Goal: Information Seeking & Learning: Find specific fact

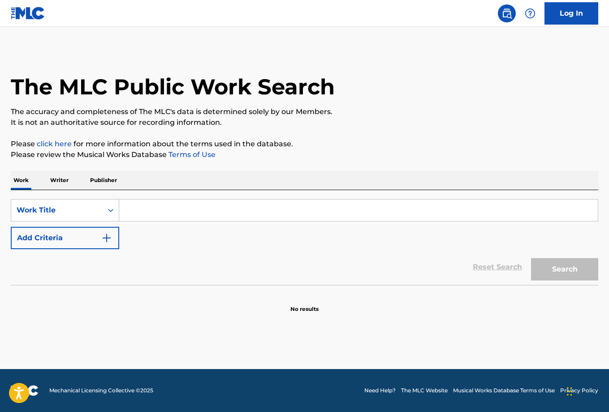
click at [60, 178] on p "Writer" at bounding box center [59, 180] width 24 height 19
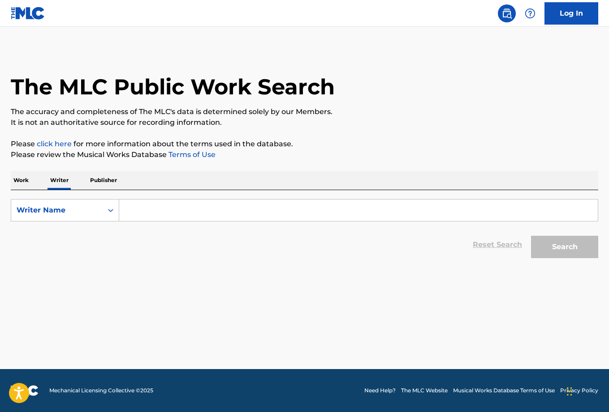
click at [140, 212] on input "Search Form" at bounding box center [358, 210] width 478 height 21
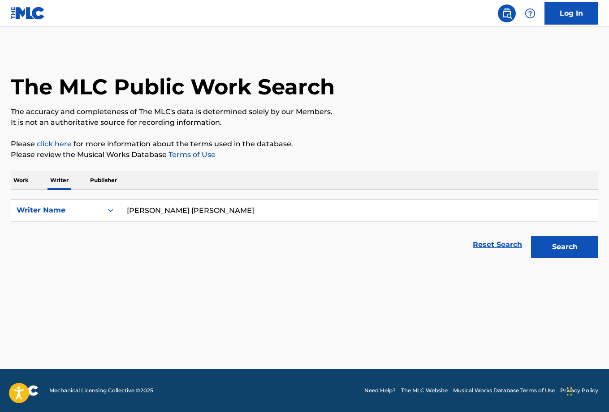
type input "[PERSON_NAME] [PERSON_NAME]"
click at [564, 247] on button "Search" at bounding box center [564, 247] width 67 height 22
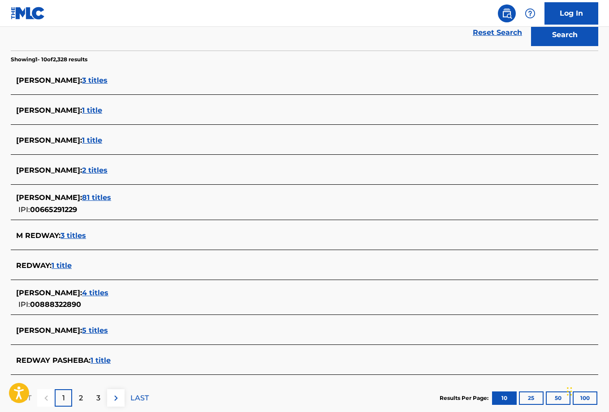
scroll to position [223, 0]
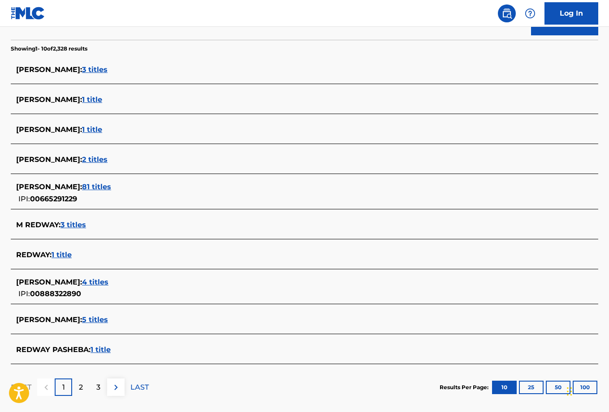
click at [98, 282] on span "4 titles" at bounding box center [95, 282] width 26 height 9
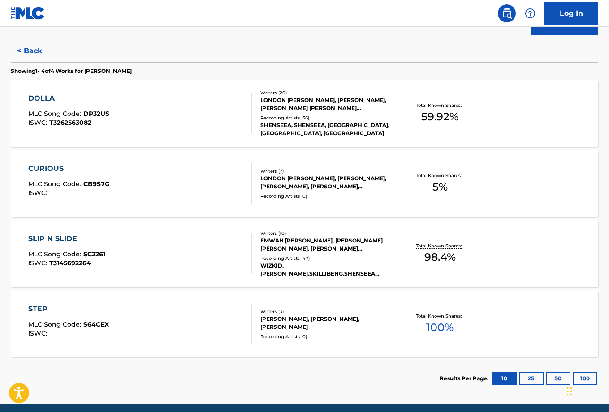
click at [95, 113] on span "DP32US" at bounding box center [96, 114] width 26 height 8
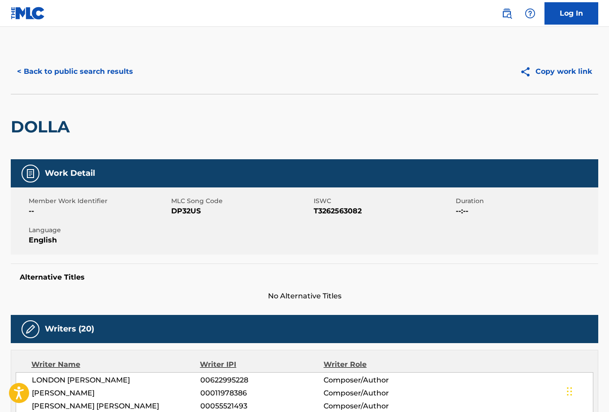
click at [187, 213] on span "DP32US" at bounding box center [241, 211] width 140 height 11
copy span "DP32US"
click at [110, 72] on button "< Back to public search results" at bounding box center [75, 71] width 129 height 22
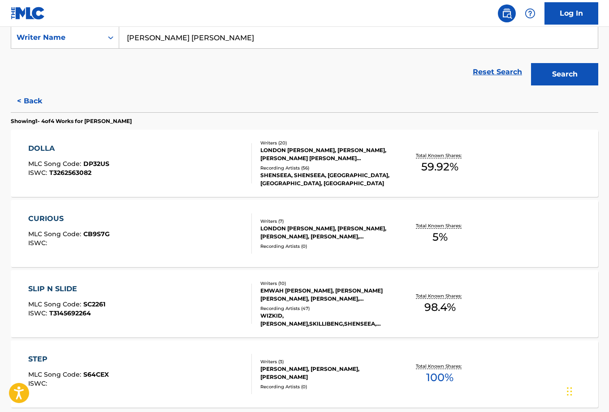
scroll to position [176, 0]
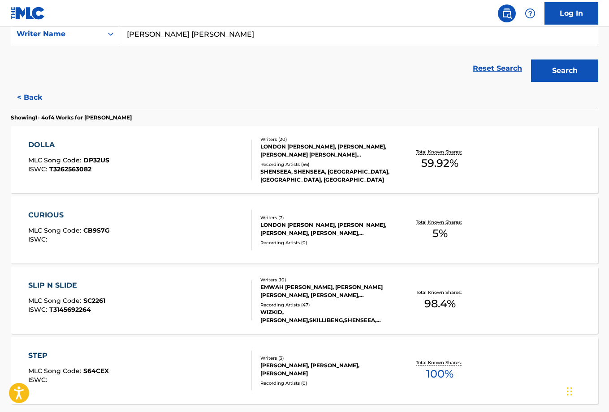
click at [64, 216] on div "CURIOUS" at bounding box center [69, 215] width 82 height 11
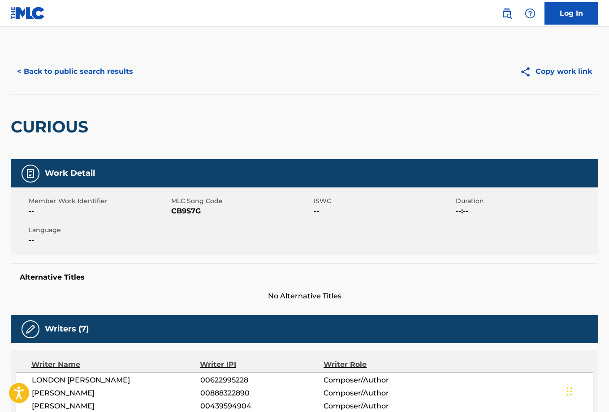
click at [192, 213] on span "CB9S7G" at bounding box center [241, 211] width 140 height 11
copy span "CB9S7G"
click at [112, 70] on button "< Back to public search results" at bounding box center [75, 71] width 129 height 22
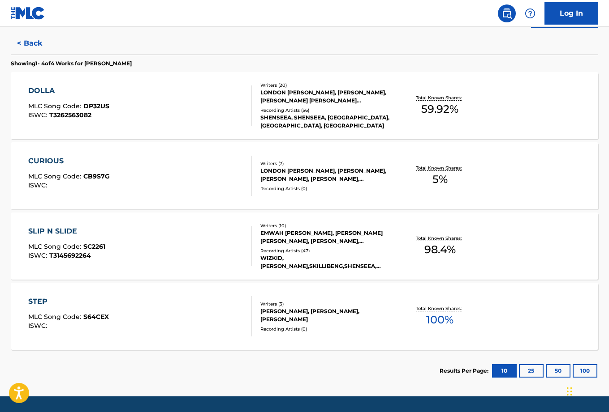
scroll to position [248, 0]
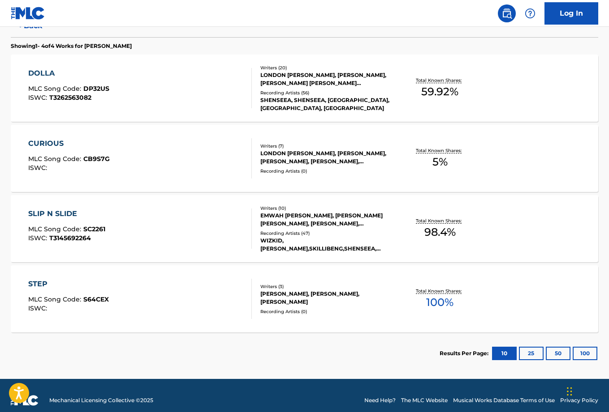
click at [73, 217] on div "SLIP N SLIDE" at bounding box center [66, 214] width 77 height 11
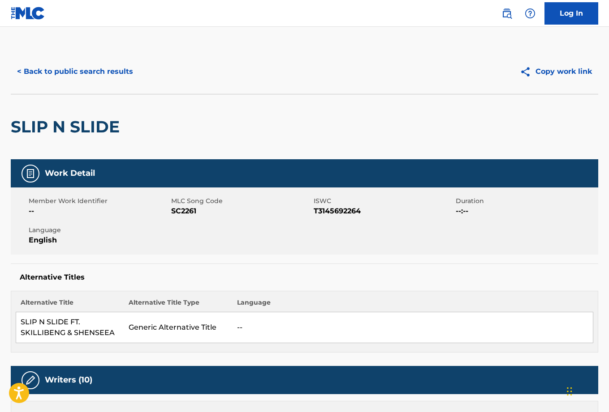
click at [183, 212] on span "SC2261" at bounding box center [241, 211] width 140 height 11
copy span "SC2261"
click at [108, 72] on button "< Back to public search results" at bounding box center [75, 71] width 129 height 22
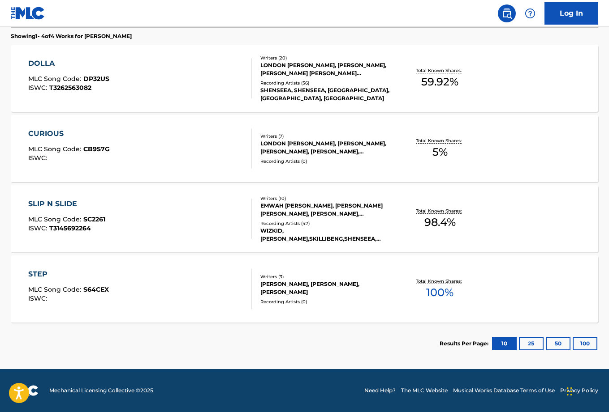
scroll to position [258, 0]
click at [146, 283] on div "STEP MLC Song Code : S64CEX ISWC :" at bounding box center [139, 289] width 223 height 40
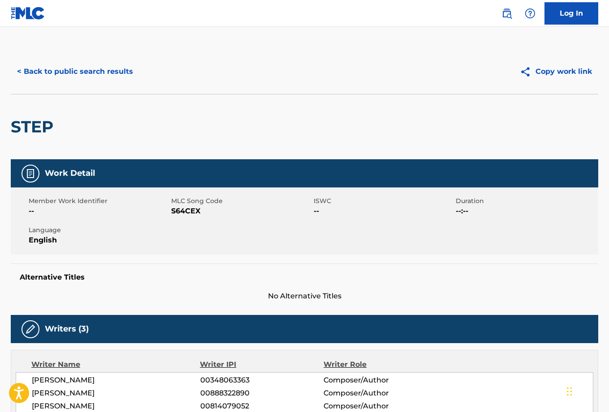
click at [94, 70] on button "< Back to public search results" at bounding box center [75, 71] width 129 height 22
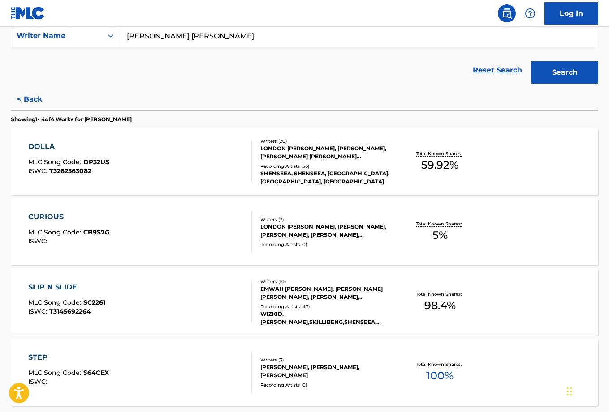
scroll to position [126, 0]
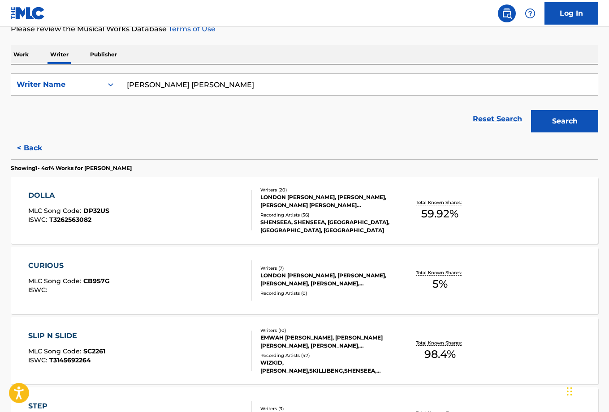
click at [30, 146] on button "< Back" at bounding box center [38, 148] width 54 height 22
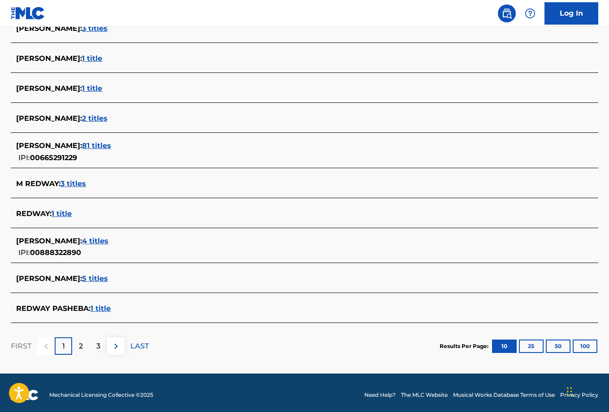
scroll to position [267, 0]
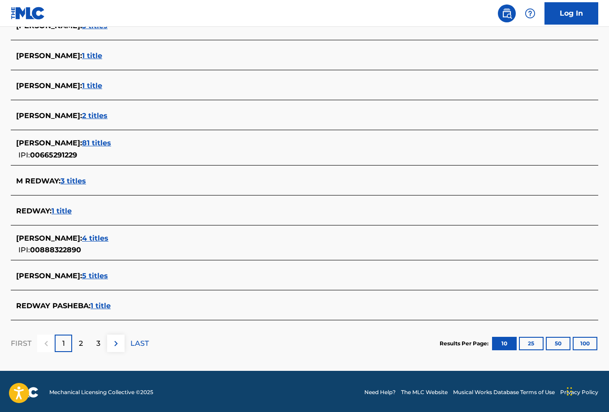
click at [99, 277] on span "5 titles" at bounding box center [95, 276] width 26 height 9
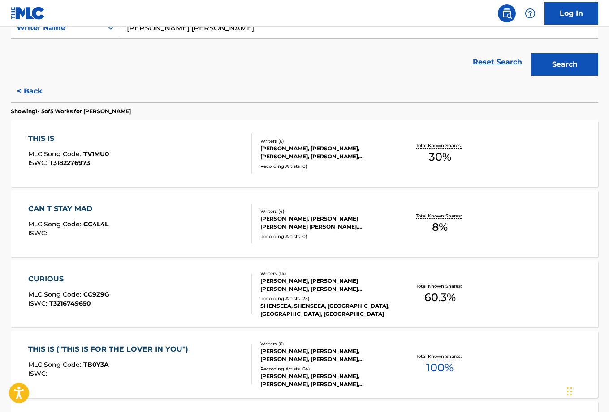
scroll to position [188, 0]
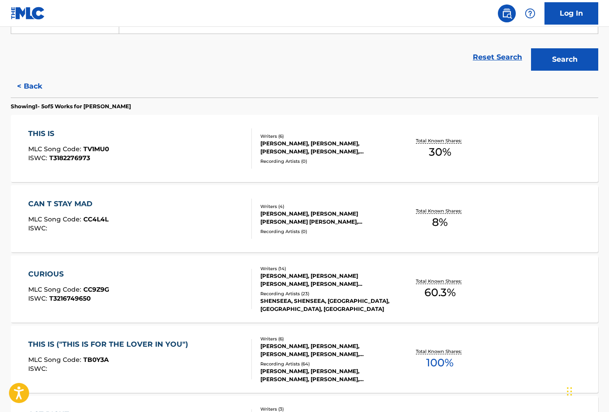
click at [102, 149] on span "TV1MU0" at bounding box center [96, 149] width 26 height 8
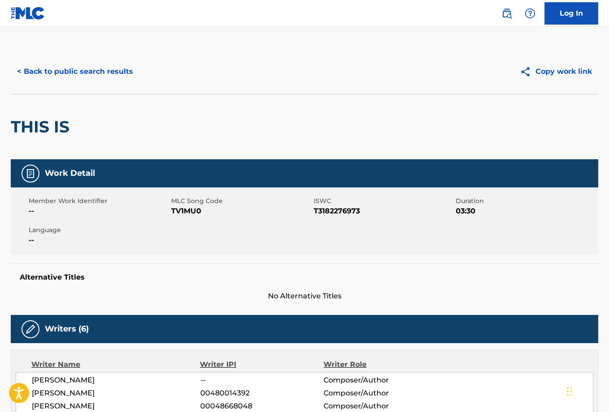
click at [186, 211] on span "TV1MU0" at bounding box center [241, 211] width 140 height 11
copy span "TV1MU0"
click at [60, 70] on button "< Back to public search results" at bounding box center [75, 71] width 129 height 22
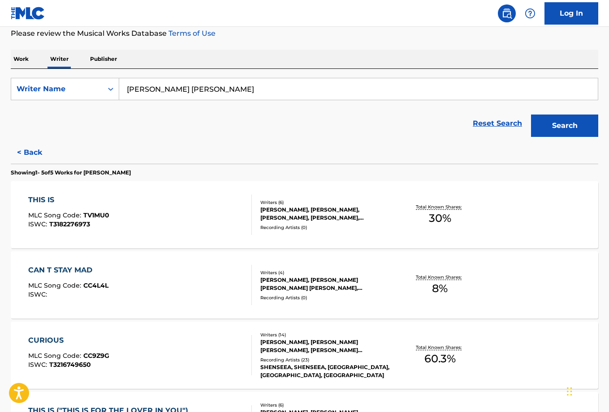
scroll to position [146, 0]
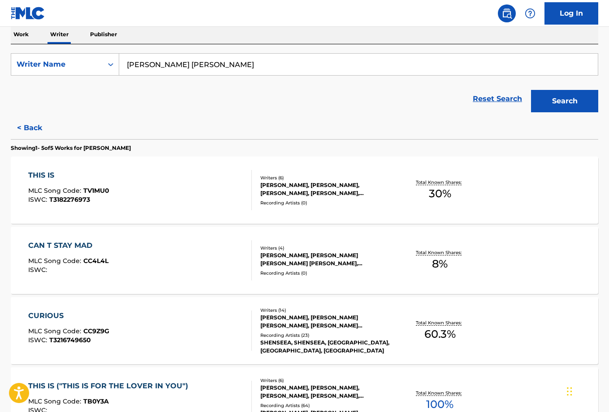
click at [86, 244] on div "CAN T STAY MAD" at bounding box center [68, 245] width 80 height 11
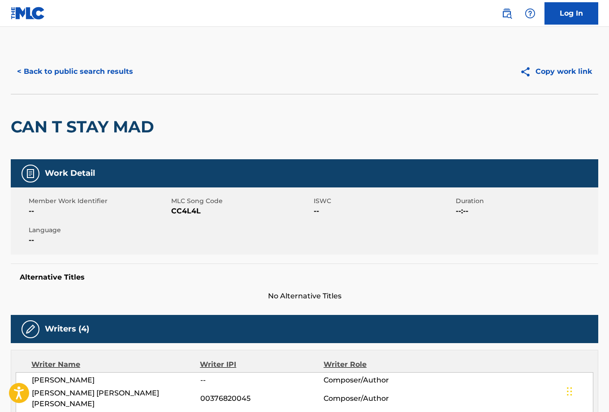
click at [189, 210] on span "CC4L4L" at bounding box center [241, 211] width 140 height 11
copy span "CC4L4L"
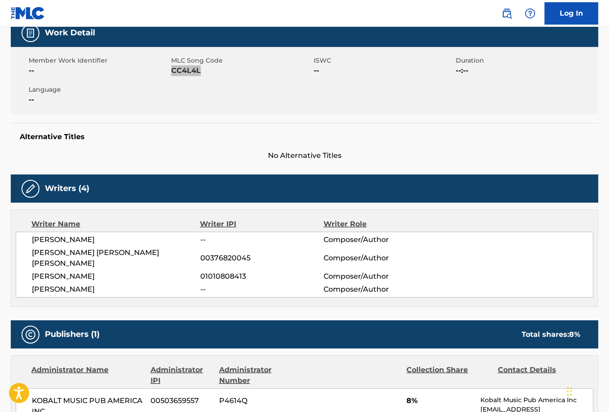
scroll to position [140, 0]
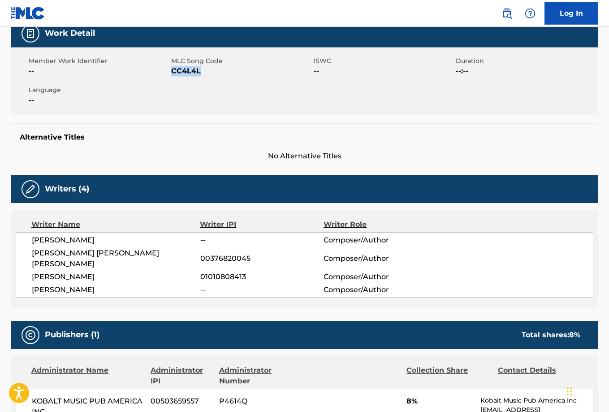
click at [226, 253] on span "00376820045" at bounding box center [261, 258] width 123 height 11
copy span "00376820045"
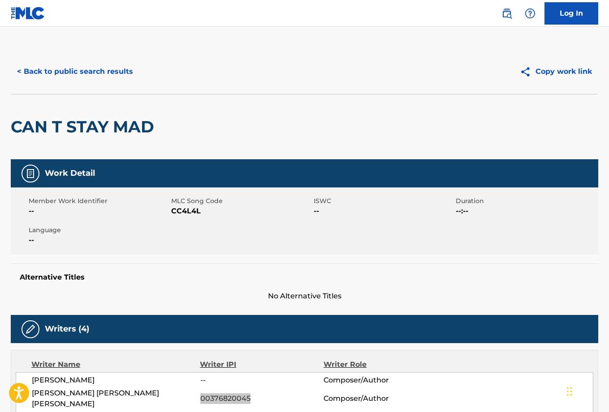
scroll to position [0, 0]
click at [95, 71] on button "< Back to public search results" at bounding box center [75, 71] width 129 height 22
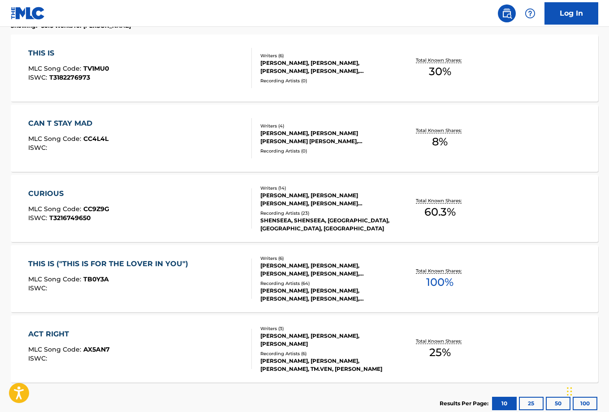
scroll to position [293, 0]
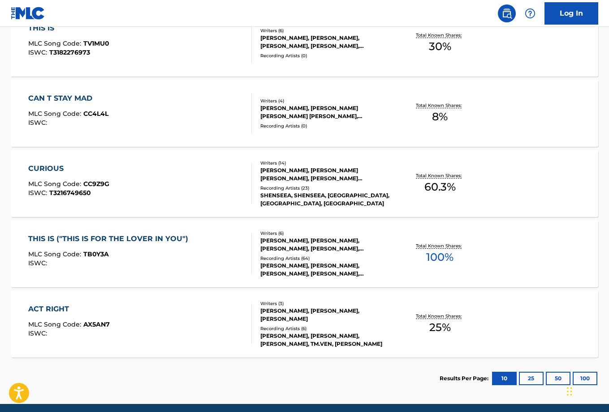
click at [123, 174] on div "CURIOUS MLC Song Code : CC9Z9G ISWC : T3216749650" at bounding box center [139, 183] width 223 height 40
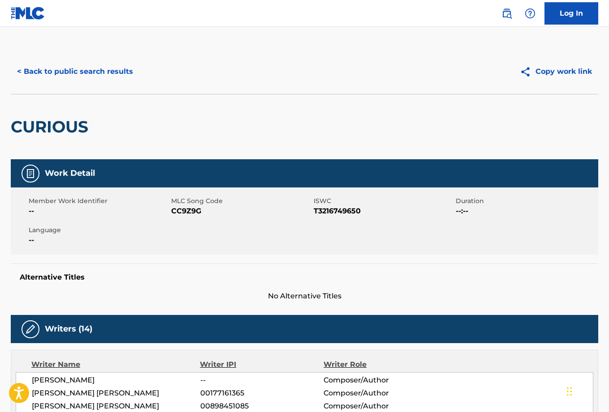
click at [189, 211] on span "CC9Z9G" at bounding box center [241, 211] width 140 height 11
copy span "CC9Z9G"
click at [334, 212] on span "T3216749650" at bounding box center [383, 211] width 140 height 11
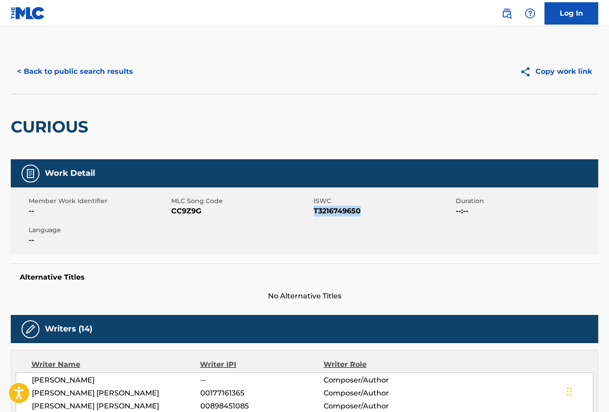
copy span "T3216749650"
click at [109, 70] on button "< Back to public search results" at bounding box center [75, 71] width 129 height 22
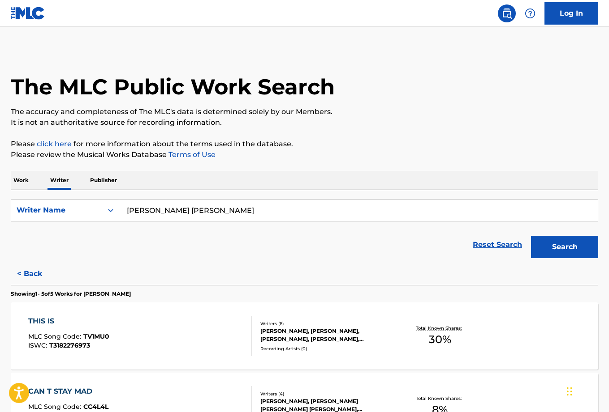
click at [179, 322] on div "THIS IS MLC Song Code : TV1MU0 ISWC : T3182276973" at bounding box center [139, 336] width 223 height 40
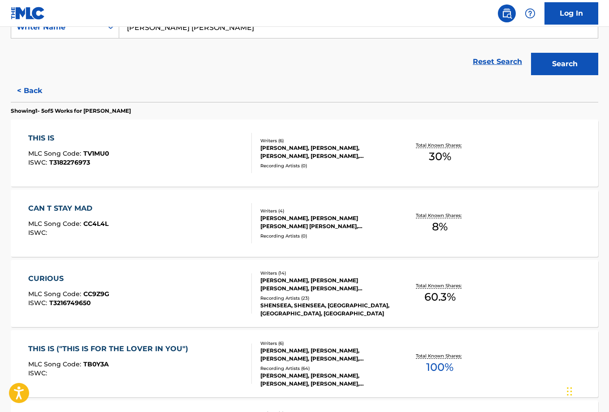
scroll to position [203, 0]
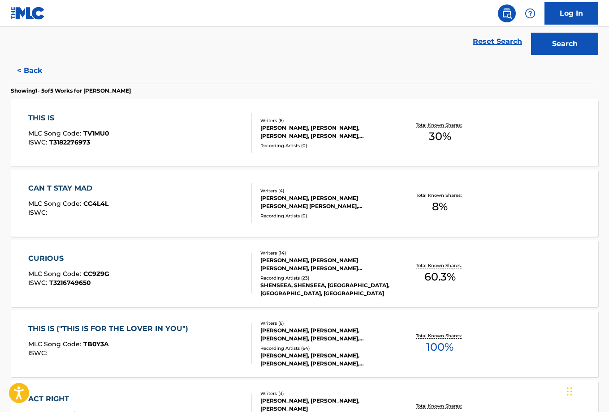
click at [137, 199] on div "CAN T STAY MAD MLC Song Code : CC4L4L ISWC :" at bounding box center [139, 203] width 223 height 40
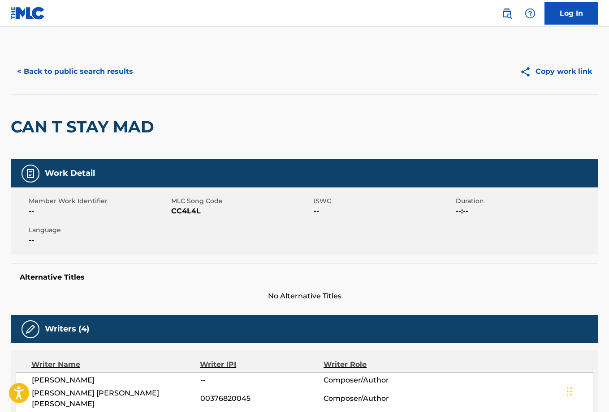
click at [115, 70] on button "< Back to public search results" at bounding box center [75, 71] width 129 height 22
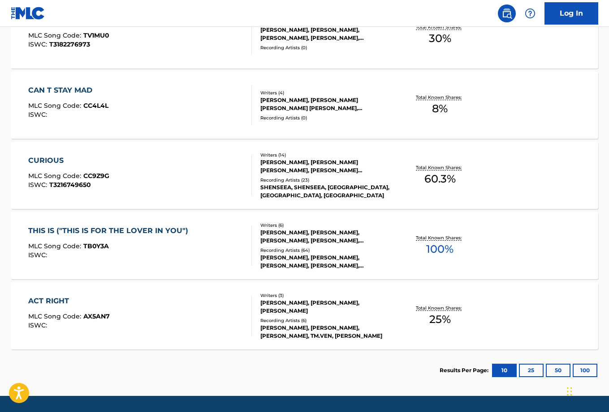
scroll to position [311, 0]
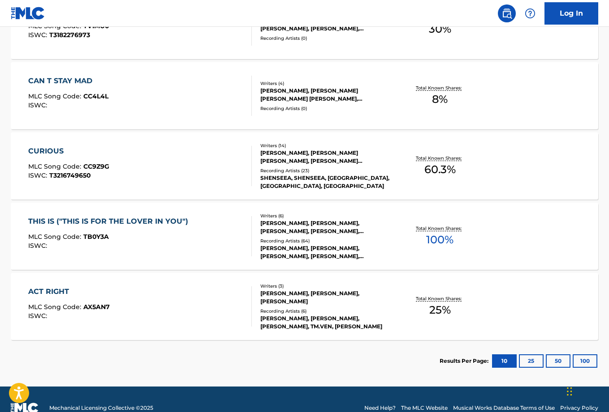
click at [166, 219] on div "THIS IS ("THIS IS FOR THE LOVER IN YOU")" at bounding box center [110, 221] width 164 height 11
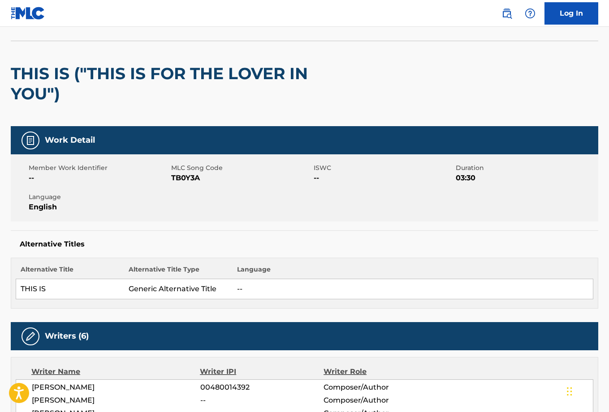
scroll to position [41, 0]
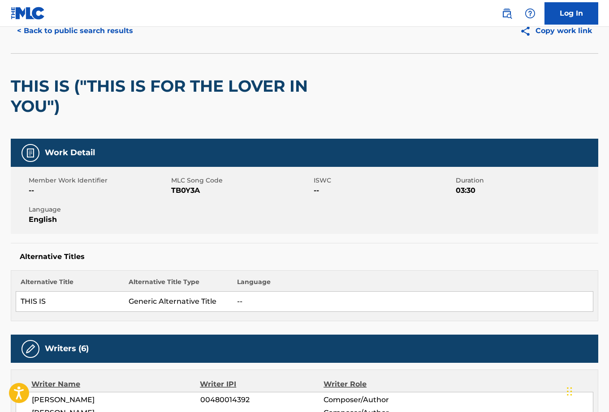
click at [193, 188] on span "TB0Y3A" at bounding box center [241, 190] width 140 height 11
copy span "TB0Y3A"
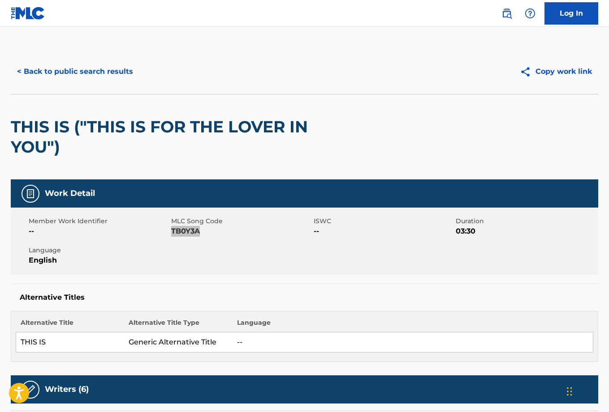
scroll to position [0, 0]
click at [76, 72] on button "< Back to public search results" at bounding box center [75, 71] width 129 height 22
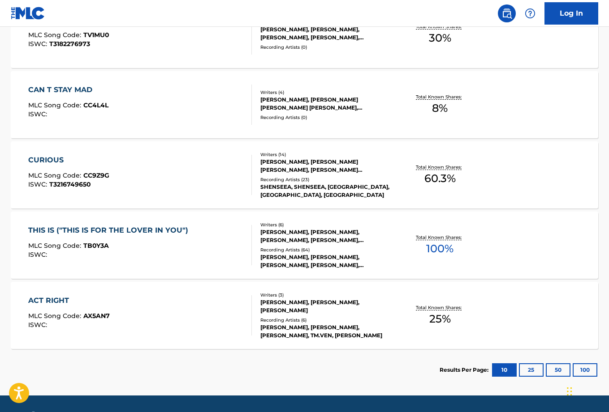
scroll to position [303, 0]
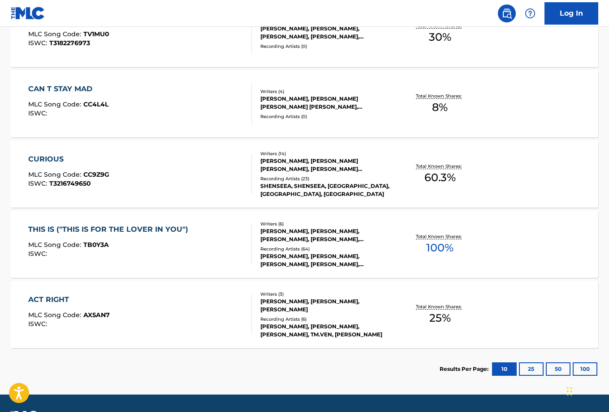
click at [56, 300] on div "ACT RIGHT" at bounding box center [69, 300] width 82 height 11
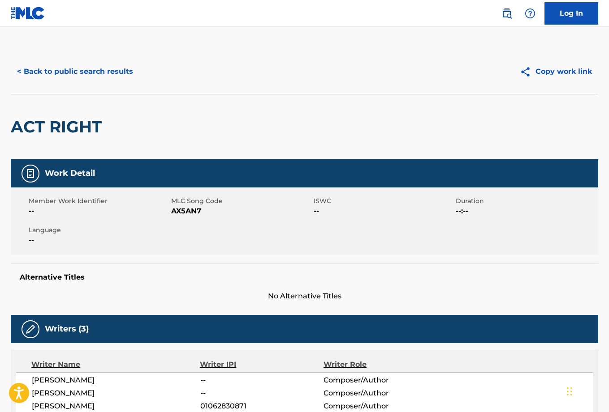
click at [186, 210] on span "AX5AN7" at bounding box center [241, 211] width 140 height 11
copy span "AX5AN7"
click at [107, 71] on button "< Back to public search results" at bounding box center [75, 71] width 129 height 22
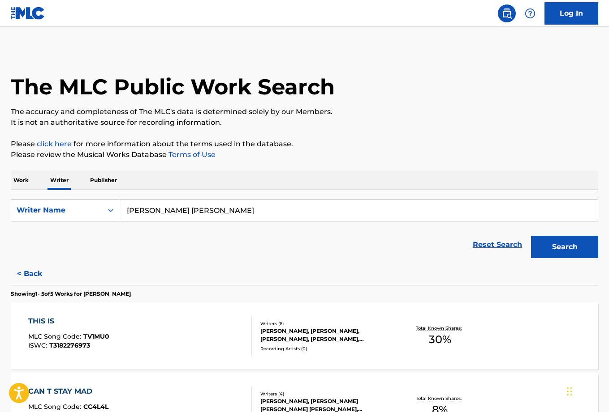
click at [32, 274] on button "< Back" at bounding box center [38, 274] width 54 height 22
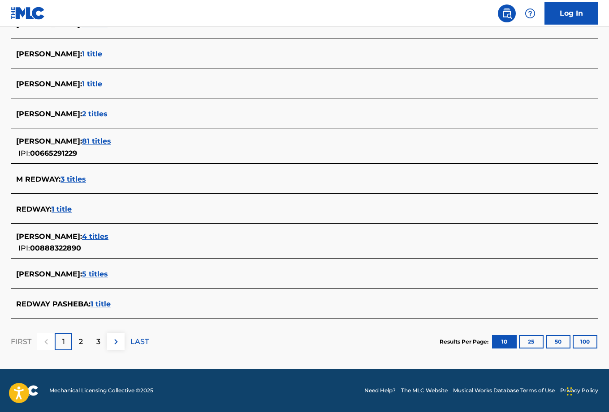
scroll to position [269, 0]
click at [99, 235] on span "4 titles" at bounding box center [95, 236] width 26 height 9
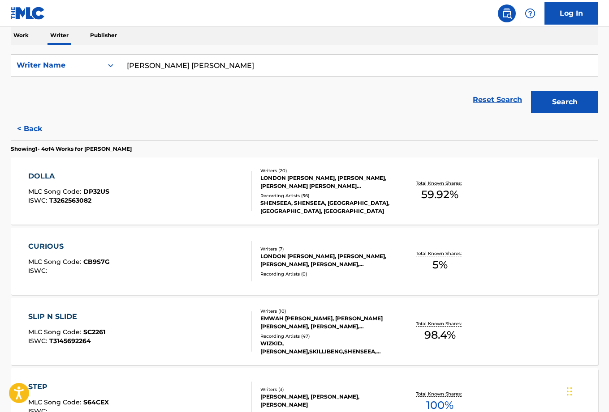
scroll to position [139, 0]
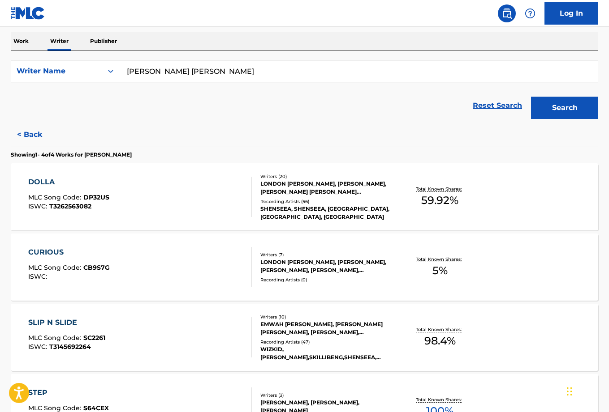
click at [235, 190] on div "DOLLA MLC Song Code : DP32US ISWC : T3262563082" at bounding box center [139, 197] width 223 height 40
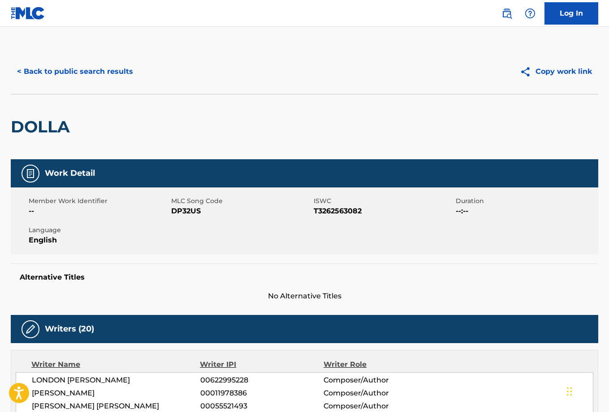
click at [100, 72] on button "< Back to public search results" at bounding box center [75, 71] width 129 height 22
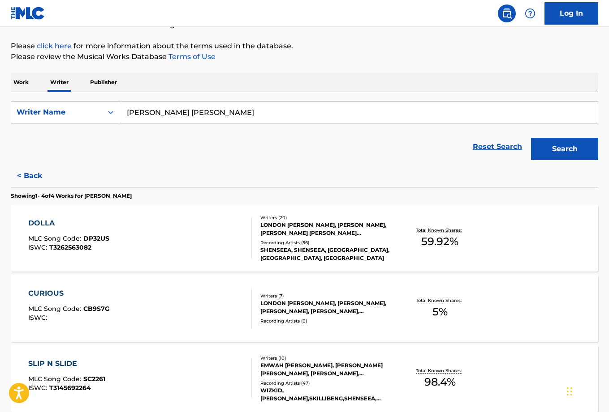
scroll to position [167, 0]
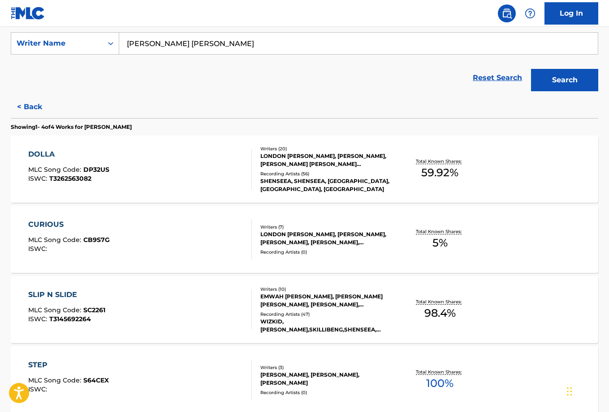
click at [51, 223] on div "CURIOUS" at bounding box center [69, 224] width 82 height 11
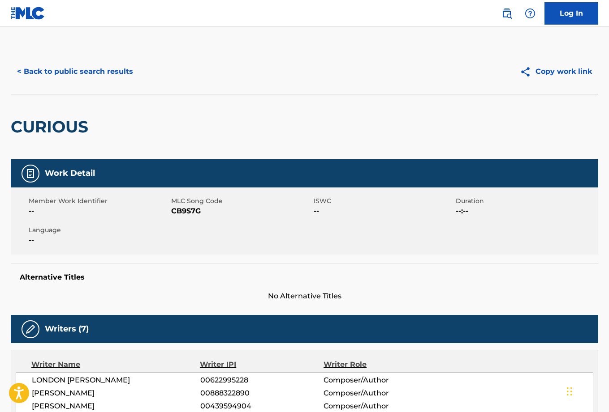
click at [71, 67] on button "< Back to public search results" at bounding box center [75, 71] width 129 height 22
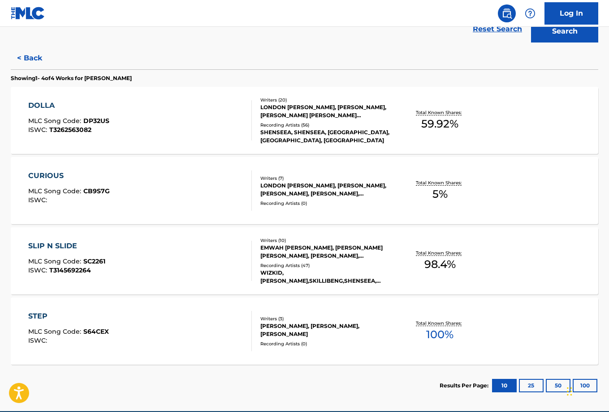
scroll to position [216, 0]
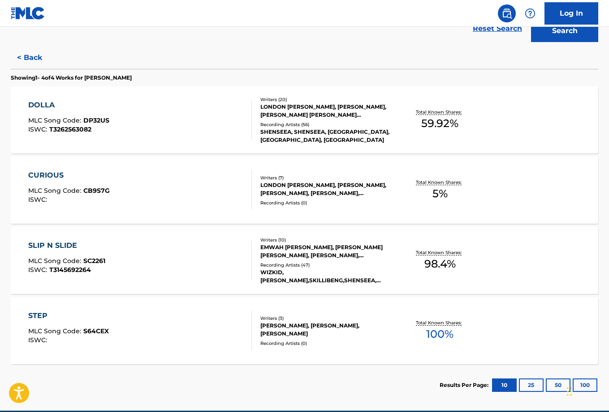
click at [62, 243] on div "SLIP N SLIDE" at bounding box center [66, 245] width 77 height 11
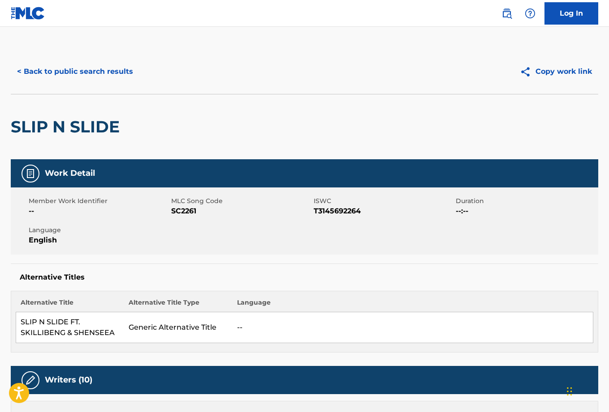
click at [116, 71] on button "< Back to public search results" at bounding box center [75, 71] width 129 height 22
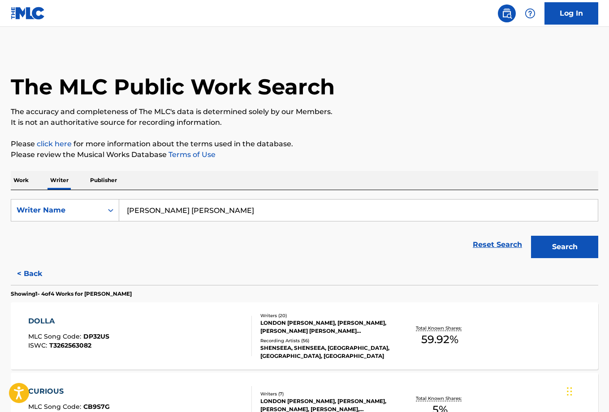
click at [31, 277] on button "< Back" at bounding box center [38, 274] width 54 height 22
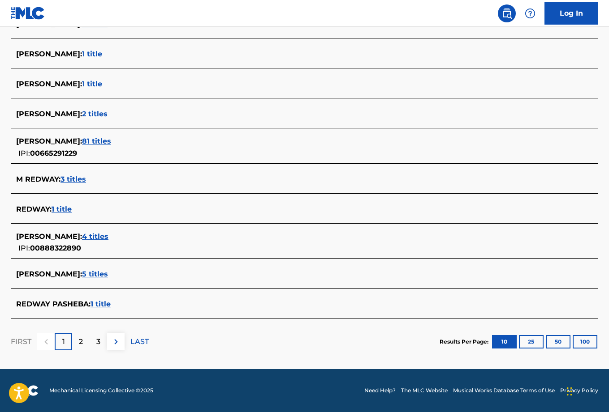
scroll to position [269, 0]
click at [108, 306] on span "1 title" at bounding box center [100, 304] width 20 height 9
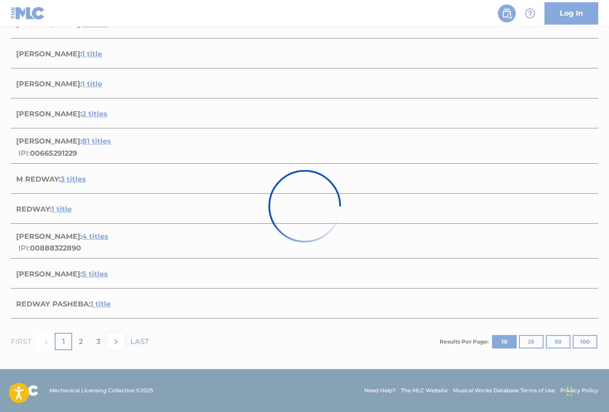
scroll to position [47, 0]
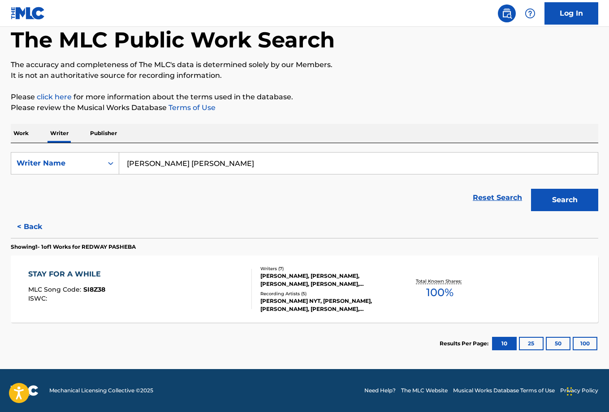
click at [75, 275] on div "STAY FOR A WHILE" at bounding box center [66, 274] width 77 height 11
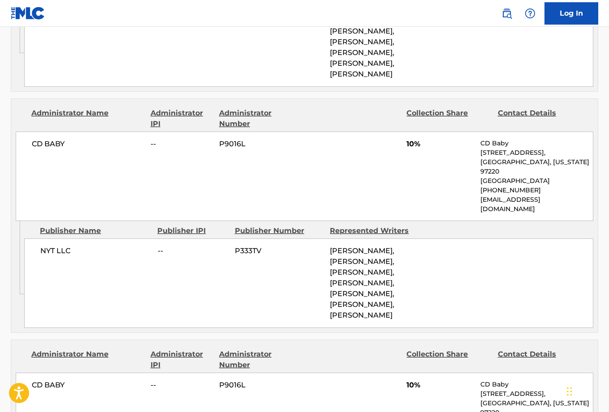
scroll to position [1402, 0]
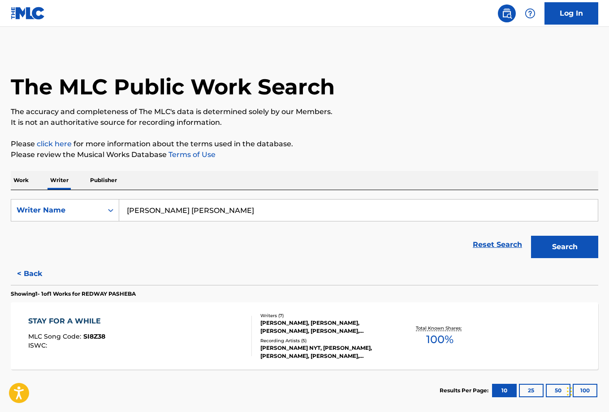
click at [35, 276] on button "< Back" at bounding box center [38, 274] width 54 height 22
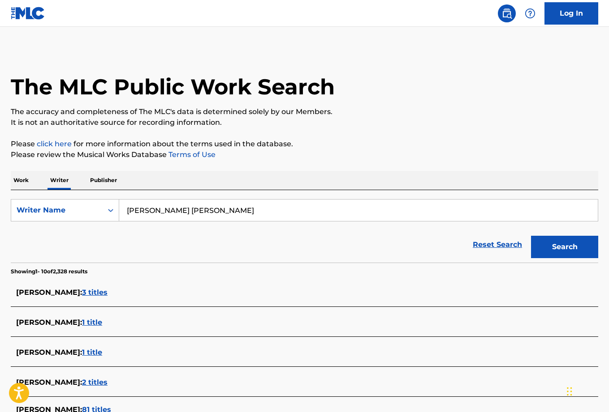
click at [26, 183] on p "Work" at bounding box center [21, 180] width 21 height 19
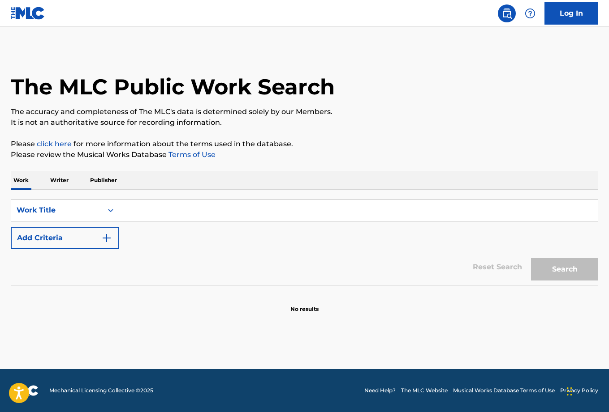
click at [131, 210] on input "Search Form" at bounding box center [358, 210] width 478 height 21
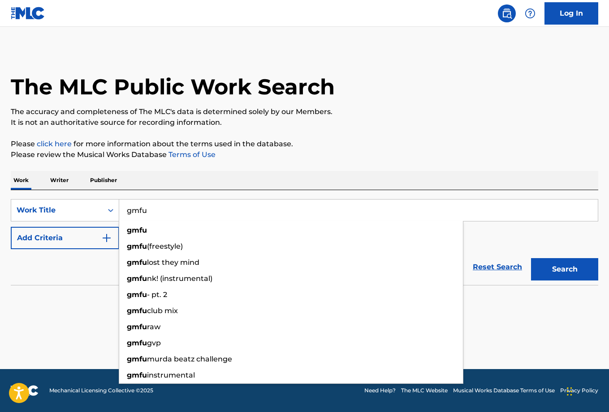
type input "gmfu"
click at [93, 284] on div "Reset Search Search" at bounding box center [304, 267] width 587 height 36
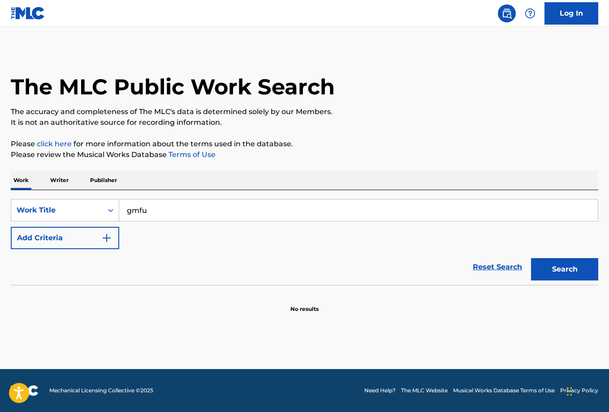
click at [110, 240] on img "Search Form" at bounding box center [106, 238] width 11 height 11
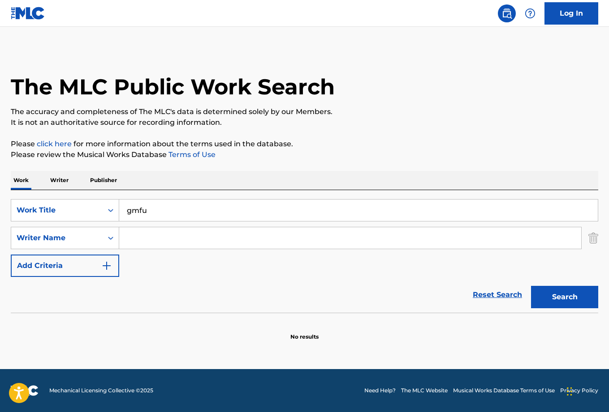
click at [143, 243] on input "Search Form" at bounding box center [350, 238] width 462 height 21
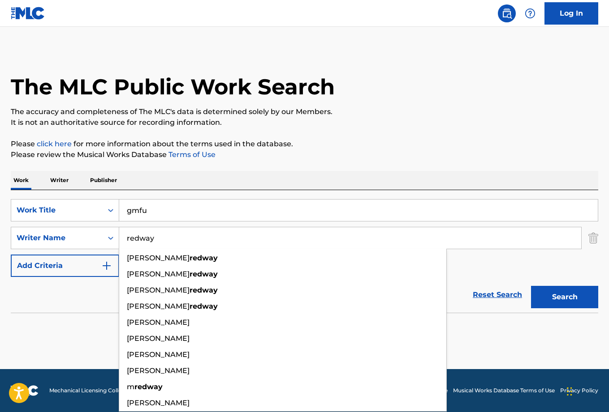
click at [564, 297] on button "Search" at bounding box center [564, 297] width 67 height 22
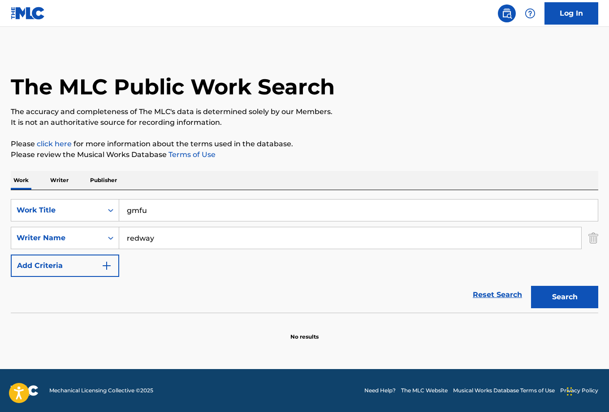
click at [142, 239] on input "redway" at bounding box center [350, 238] width 462 height 21
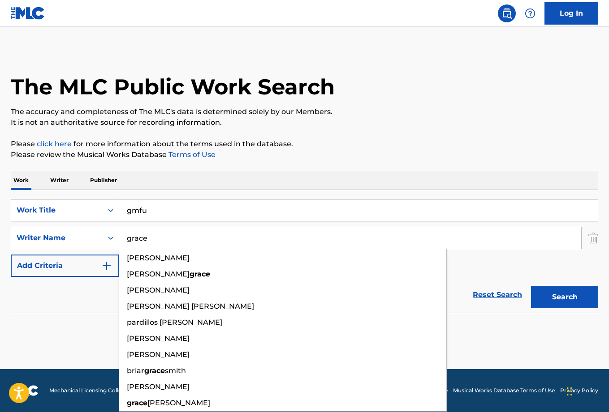
click at [564, 297] on button "Search" at bounding box center [564, 297] width 67 height 22
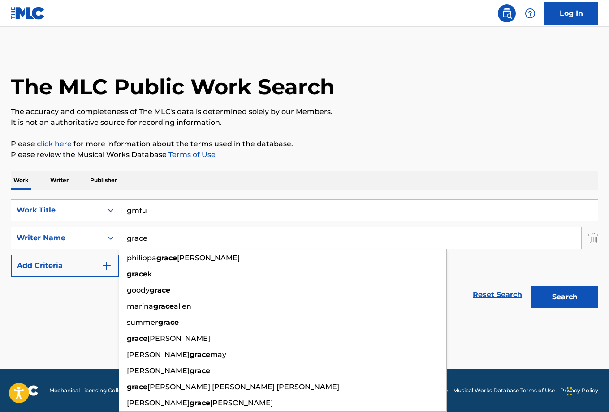
click at [94, 315] on section at bounding box center [304, 315] width 587 height 5
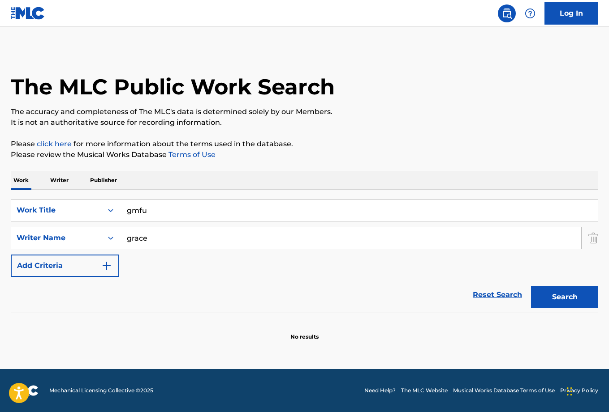
click at [140, 240] on input "grace" at bounding box center [350, 238] width 462 height 21
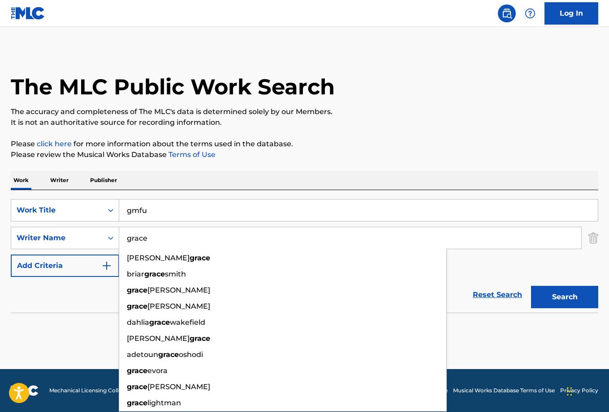
click at [140, 240] on input "grace" at bounding box center [350, 238] width 462 height 21
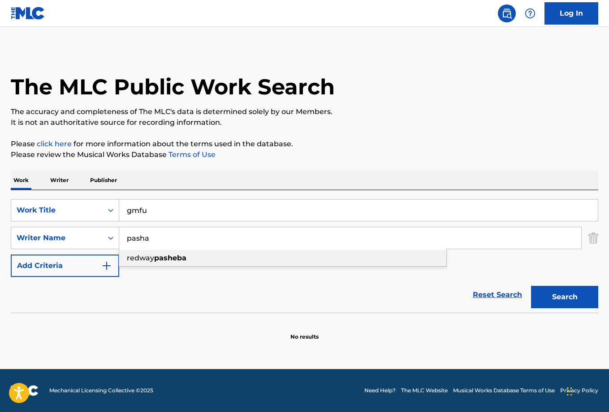
drag, startPoint x: 135, startPoint y: 254, endPoint x: 94, endPoint y: 304, distance: 64.3
click at [94, 304] on div "Reset Search Search" at bounding box center [304, 295] width 587 height 36
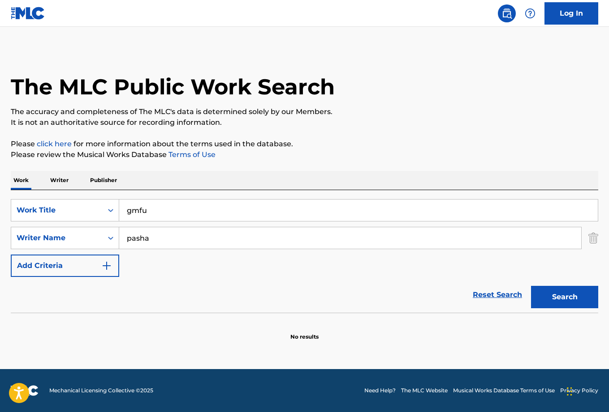
click at [144, 239] on input "pasha" at bounding box center [350, 238] width 462 height 21
type input "pasheba"
click at [560, 294] on button "Search" at bounding box center [564, 297] width 67 height 22
click at [125, 209] on input "gmfu" at bounding box center [358, 210] width 478 height 21
click at [560, 296] on button "Search" at bounding box center [564, 297] width 67 height 22
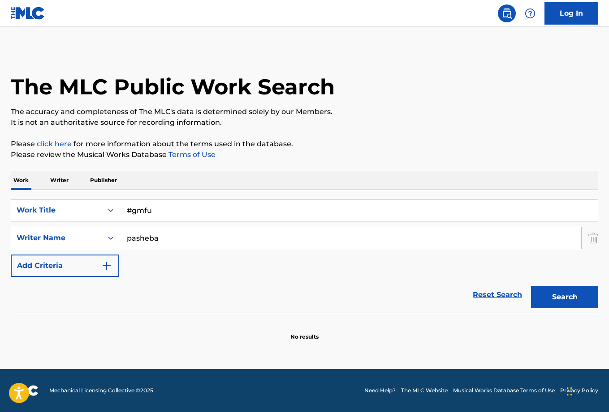
click at [136, 211] on input "#gmfu" at bounding box center [358, 210] width 478 height 21
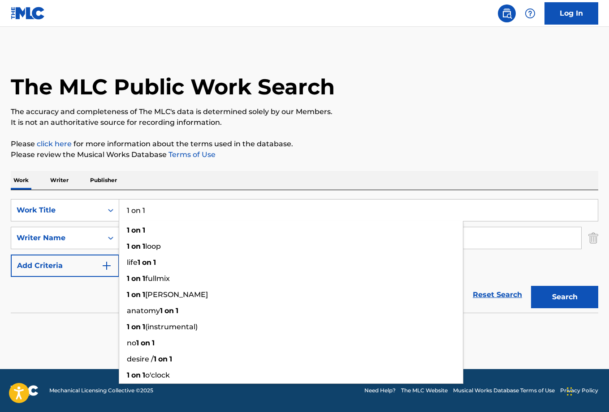
type input "1 on 1"
click at [78, 309] on div "Reset Search Search" at bounding box center [304, 295] width 587 height 36
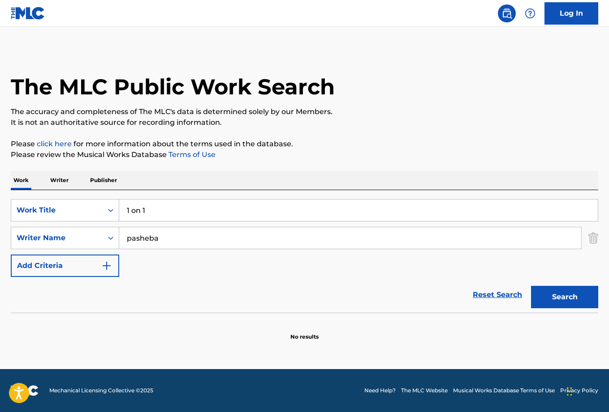
click at [140, 235] on input "pasheba" at bounding box center [350, 238] width 462 height 21
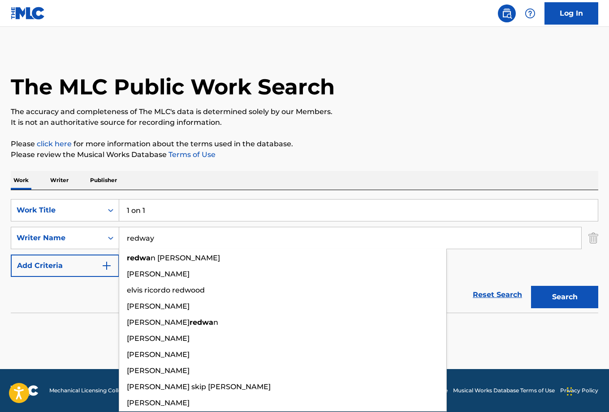
click at [564, 297] on button "Search" at bounding box center [564, 297] width 67 height 22
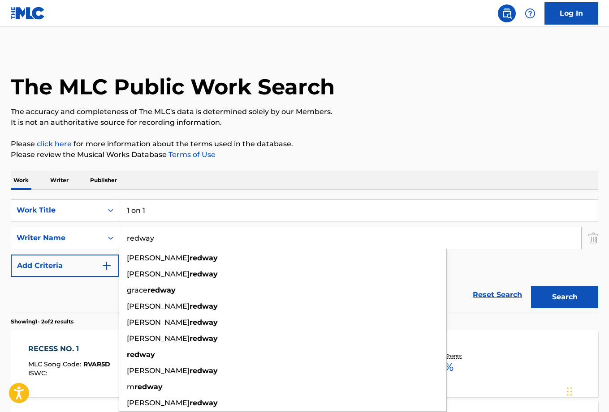
click at [66, 310] on div "Reset Search Search" at bounding box center [304, 295] width 587 height 36
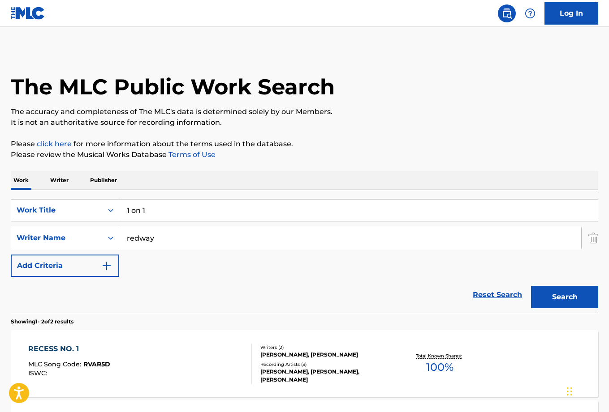
click at [139, 237] on input "redway" at bounding box center [350, 238] width 462 height 21
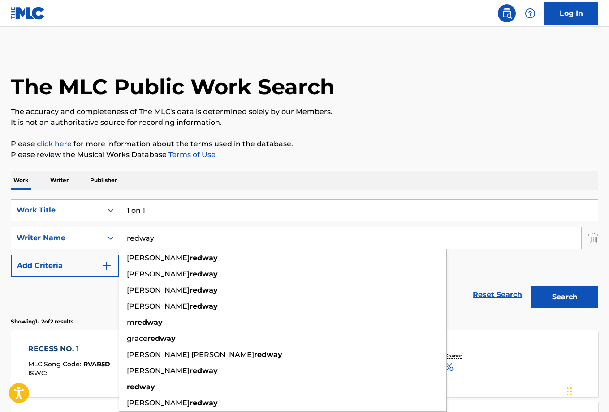
click at [139, 237] on input "redway" at bounding box center [350, 238] width 462 height 21
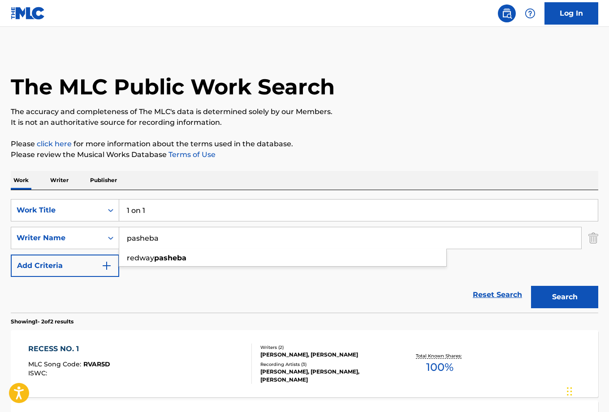
click at [192, 300] on div "Reset Search Search" at bounding box center [304, 295] width 587 height 36
click at [545, 298] on button "Search" at bounding box center [564, 297] width 67 height 22
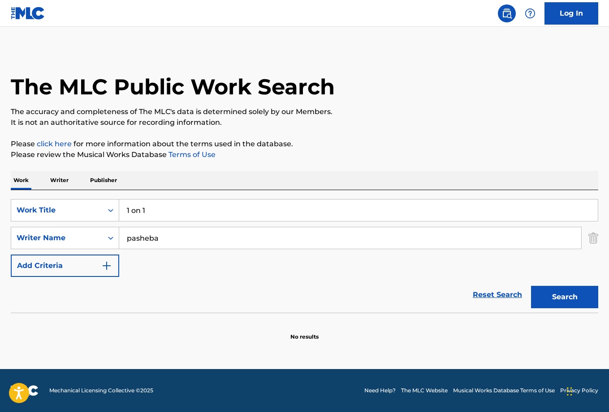
click at [144, 241] on input "pasheba" at bounding box center [350, 238] width 462 height 21
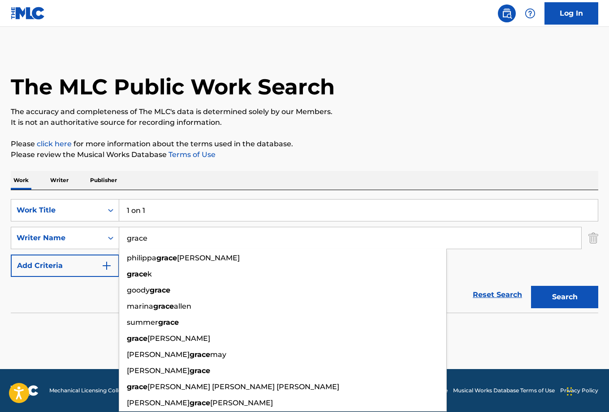
type input "grace"
click at [564, 297] on button "Search" at bounding box center [564, 297] width 67 height 22
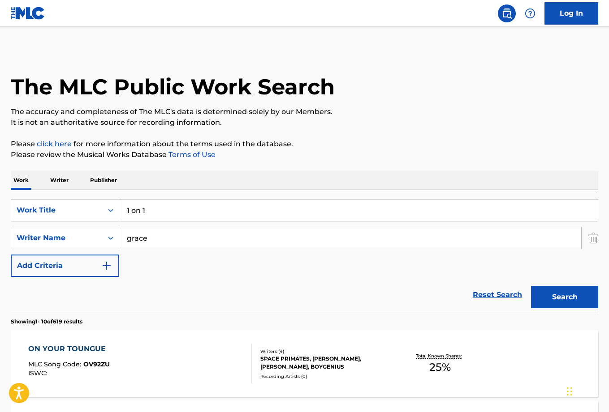
click at [139, 211] on input "1 on 1" at bounding box center [358, 210] width 478 height 21
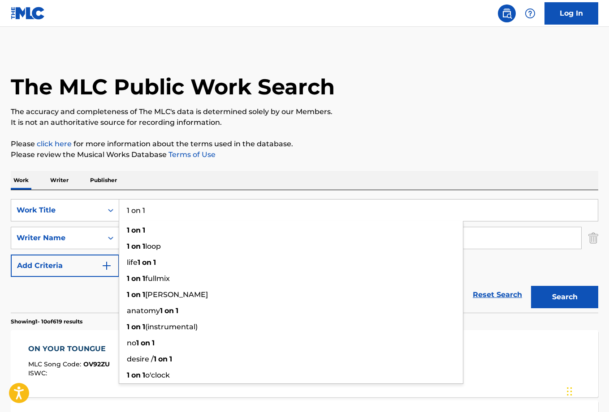
click at [139, 211] on input "1 on 1" at bounding box center [358, 210] width 478 height 21
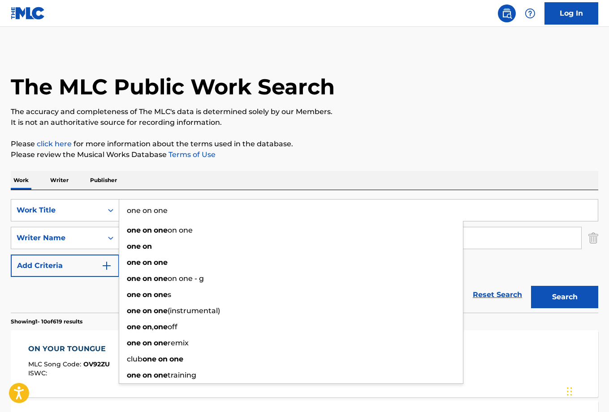
type input "one on one"
click at [564, 297] on button "Search" at bounding box center [564, 297] width 67 height 22
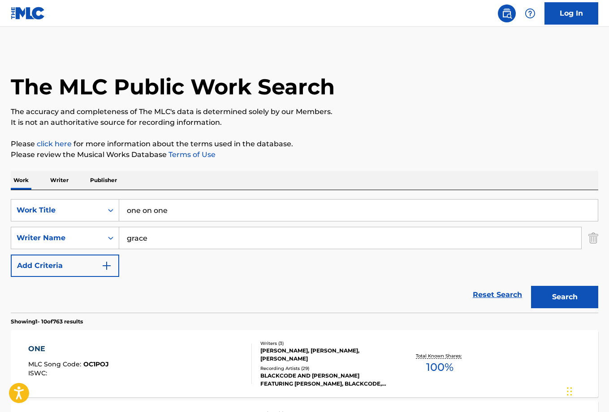
click at [147, 240] on input "grace" at bounding box center [350, 238] width 462 height 21
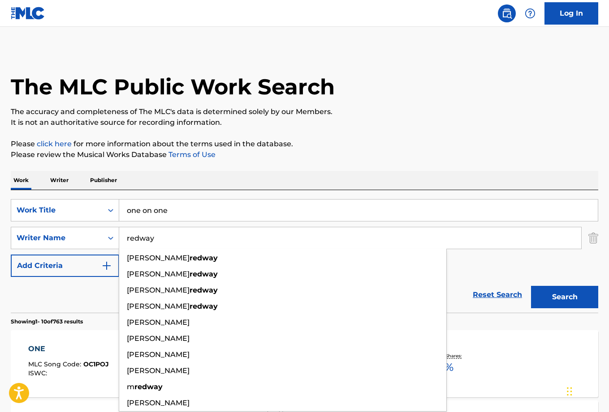
type input "redway"
click at [564, 297] on button "Search" at bounding box center [564, 297] width 67 height 22
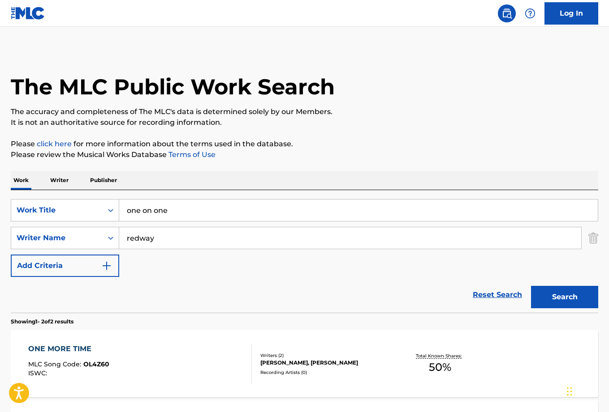
click at [139, 212] on input "one on one" at bounding box center [358, 210] width 478 height 21
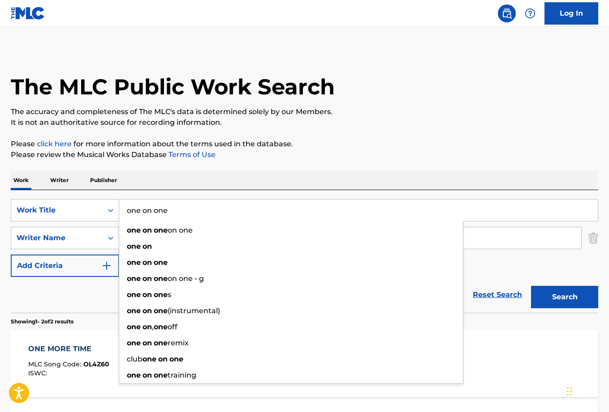
click at [139, 212] on input "one on one" at bounding box center [358, 210] width 478 height 21
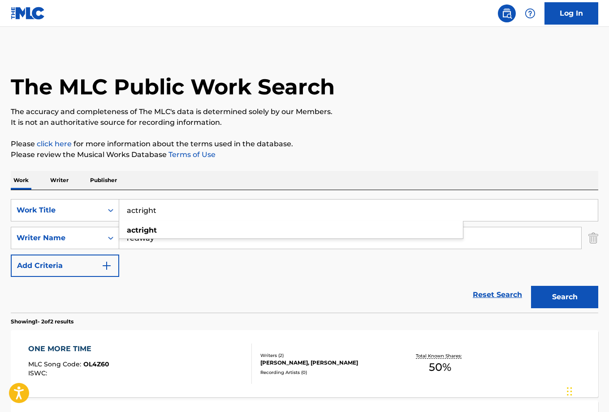
click at [564, 297] on button "Search" at bounding box center [564, 297] width 67 height 22
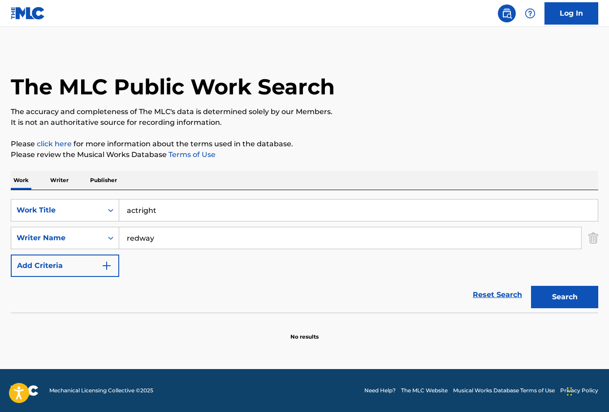
click at [137, 210] on input "actright" at bounding box center [358, 210] width 478 height 21
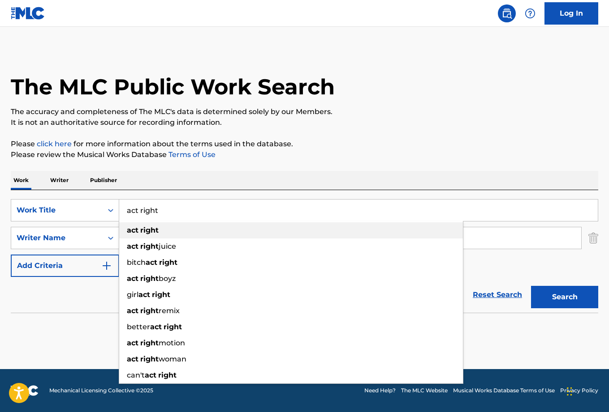
click at [168, 228] on div "act right" at bounding box center [291, 231] width 344 height 16
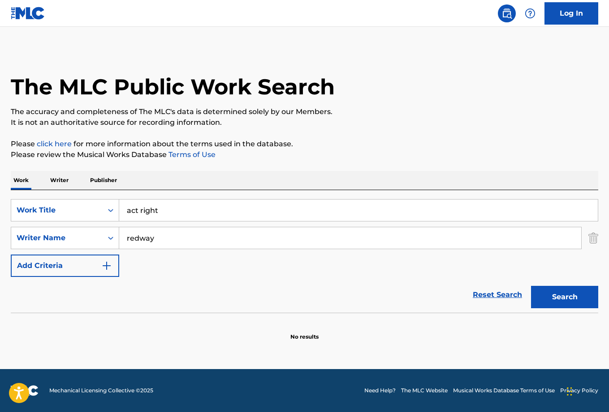
click at [554, 294] on button "Search" at bounding box center [564, 297] width 67 height 22
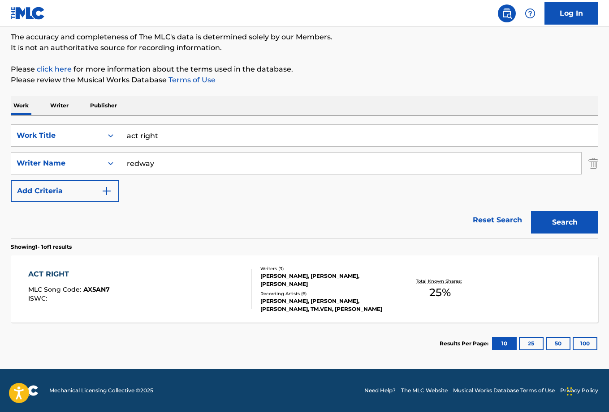
scroll to position [75, 0]
click at [142, 136] on input "act right" at bounding box center [358, 135] width 478 height 21
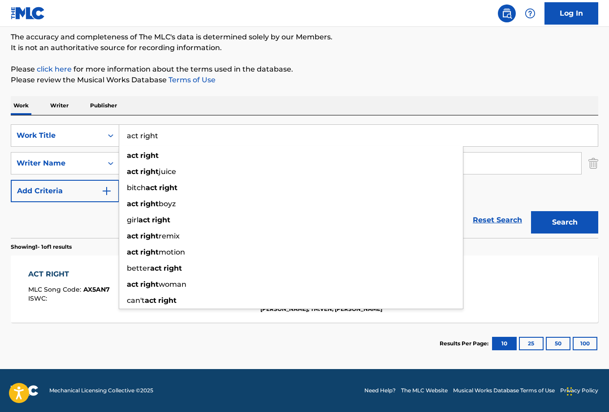
click at [142, 136] on input "act right" at bounding box center [358, 135] width 478 height 21
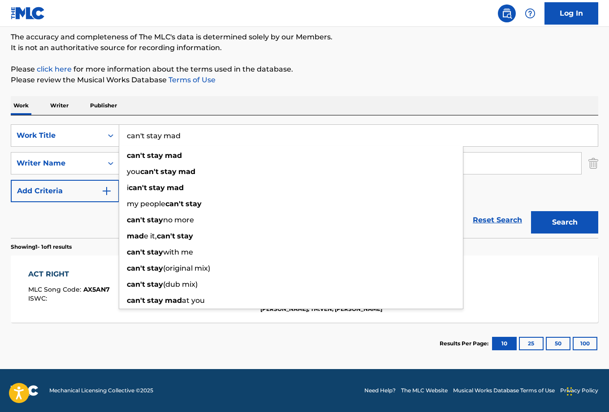
click at [564, 223] on button "Search" at bounding box center [564, 222] width 67 height 22
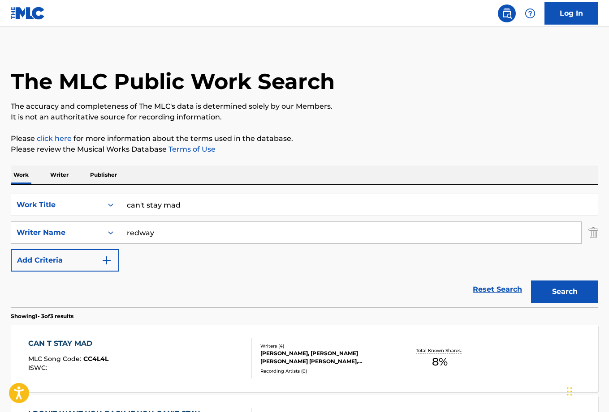
click at [61, 295] on div "Reset Search Search" at bounding box center [304, 290] width 587 height 36
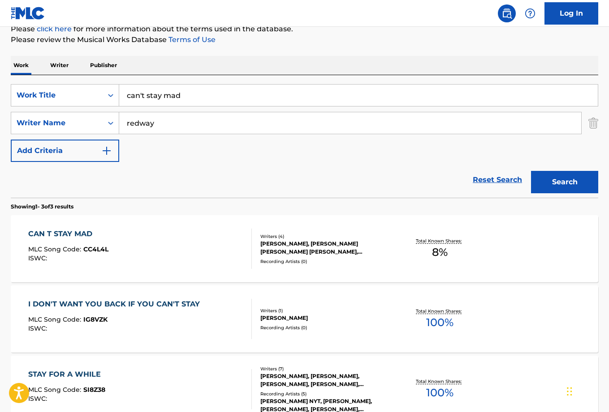
scroll to position [116, 0]
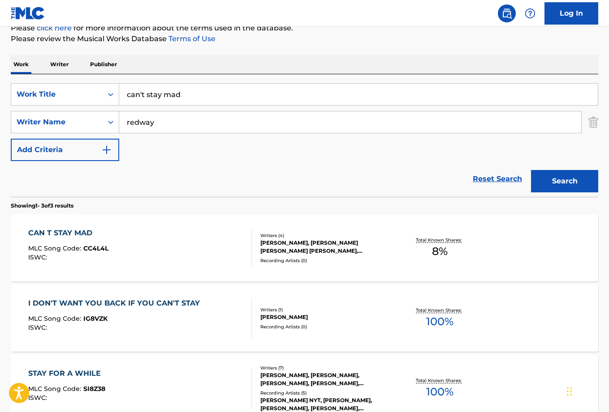
click at [145, 90] on input "can't stay mad" at bounding box center [358, 94] width 478 height 21
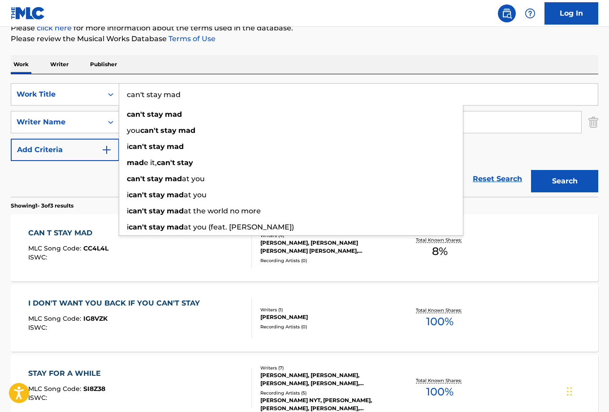
click at [145, 90] on input "can't stay mad" at bounding box center [358, 94] width 478 height 21
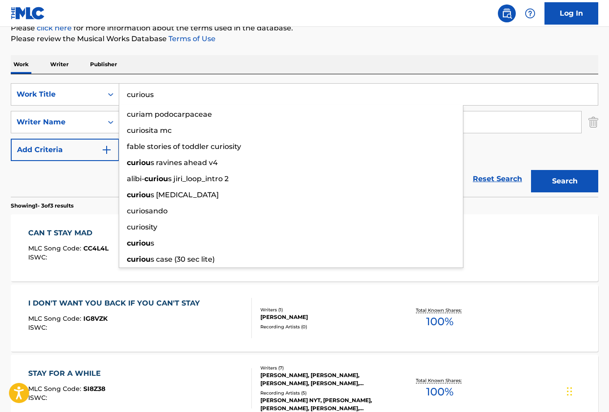
click at [564, 181] on button "Search" at bounding box center [564, 181] width 67 height 22
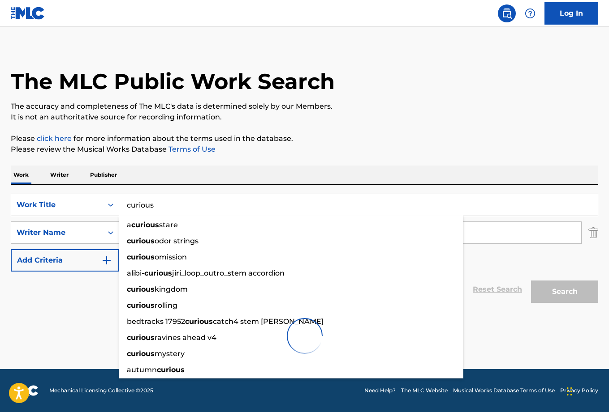
scroll to position [5, 0]
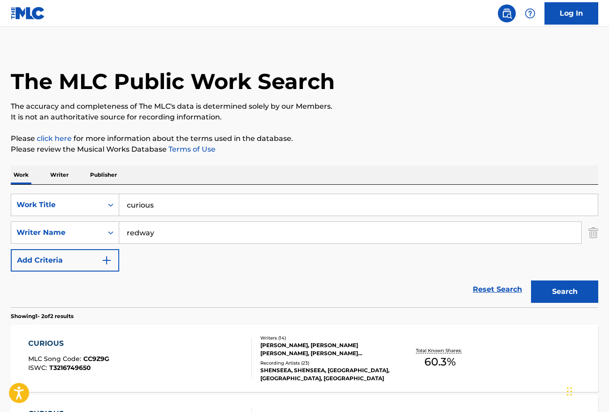
click at [70, 288] on div "Reset Search Search" at bounding box center [304, 290] width 587 height 36
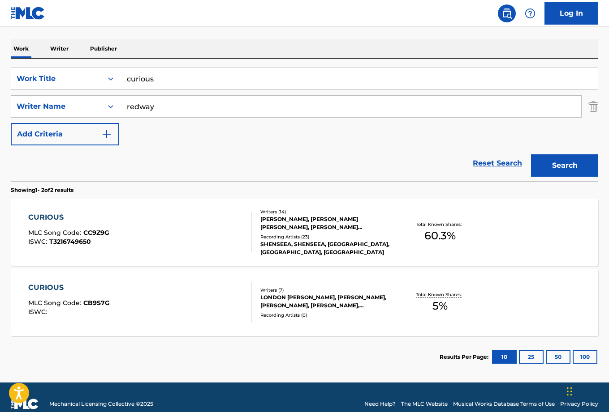
scroll to position [133, 0]
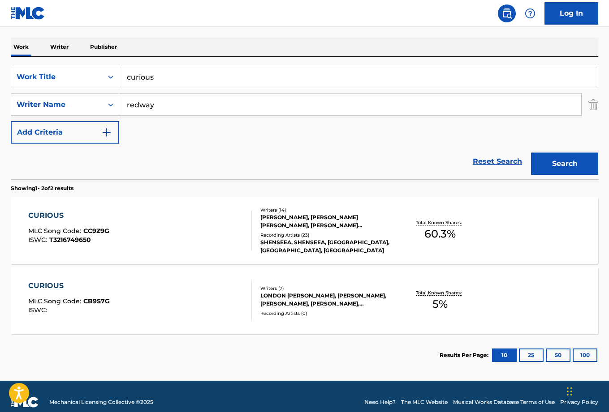
click at [133, 78] on input "curious" at bounding box center [358, 76] width 478 height 21
click at [564, 164] on button "Search" at bounding box center [564, 164] width 67 height 22
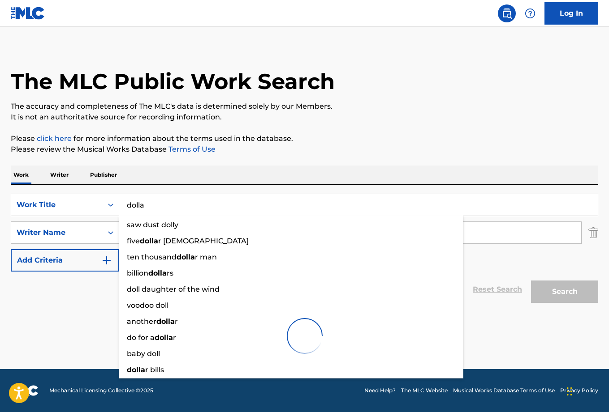
scroll to position [5, 0]
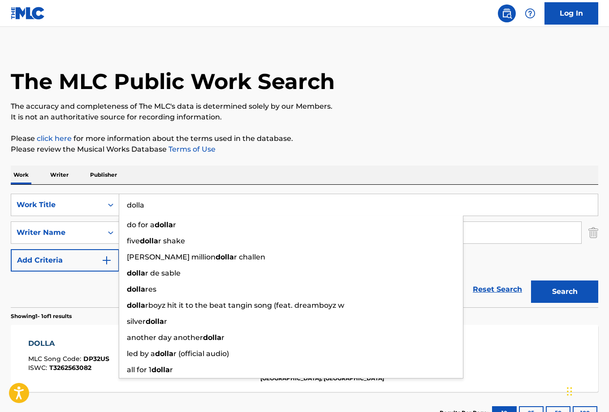
click at [62, 291] on div "Reset Search Search" at bounding box center [304, 290] width 587 height 36
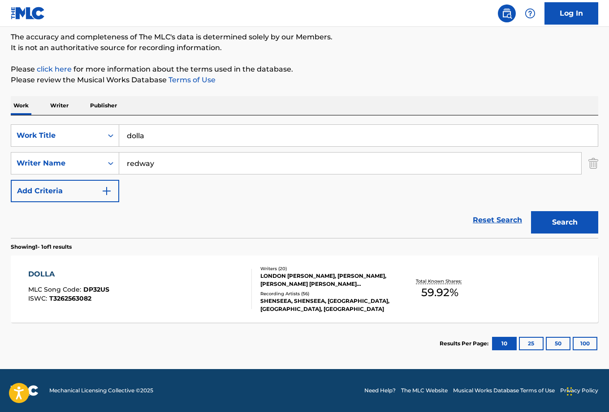
scroll to position [75, 0]
click at [138, 137] on input "dolla" at bounding box center [358, 135] width 478 height 21
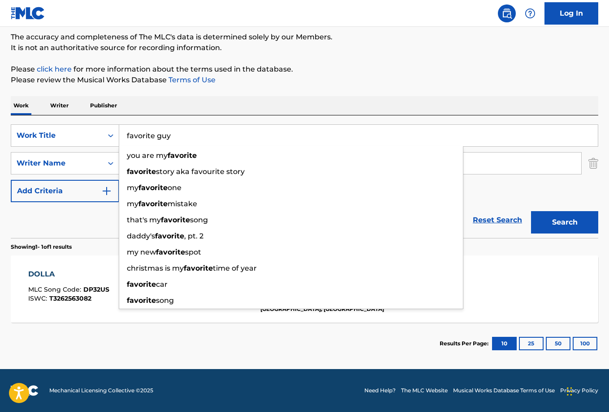
type input "favorite guy"
click at [564, 223] on button "Search" at bounding box center [564, 222] width 67 height 22
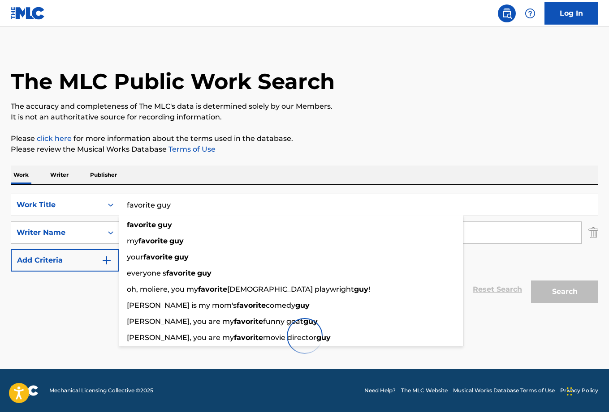
scroll to position [0, 0]
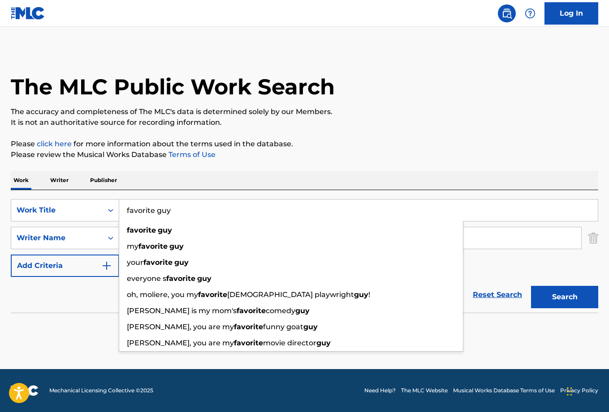
click at [67, 297] on div "Reset Search Search" at bounding box center [304, 295] width 587 height 36
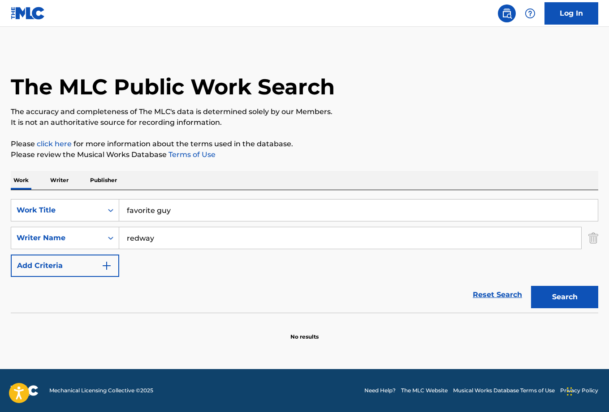
click at [136, 241] on input "redway" at bounding box center [350, 238] width 462 height 21
click at [564, 297] on button "Search" at bounding box center [564, 297] width 67 height 22
click at [163, 240] on input "[PERSON_NAME] [PERSON_NAME]" at bounding box center [350, 238] width 462 height 21
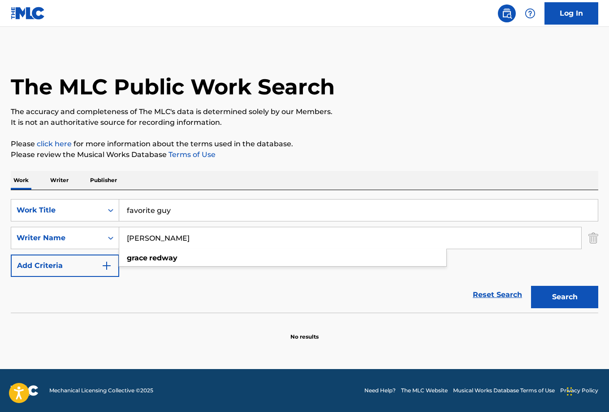
click at [564, 297] on button "Search" at bounding box center [564, 297] width 67 height 22
click at [139, 238] on input "[PERSON_NAME]" at bounding box center [350, 238] width 462 height 21
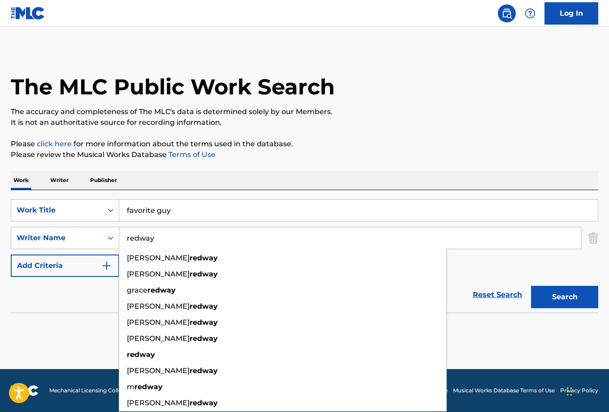
type input "redway"
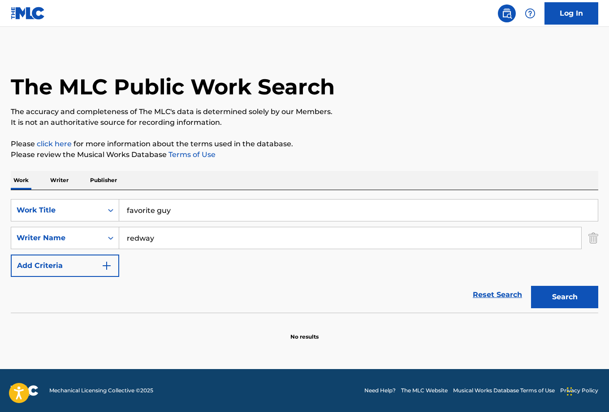
click at [98, 308] on div "Reset Search Search" at bounding box center [304, 295] width 587 height 36
click at [148, 211] on input "favorite guy" at bounding box center [358, 210] width 478 height 21
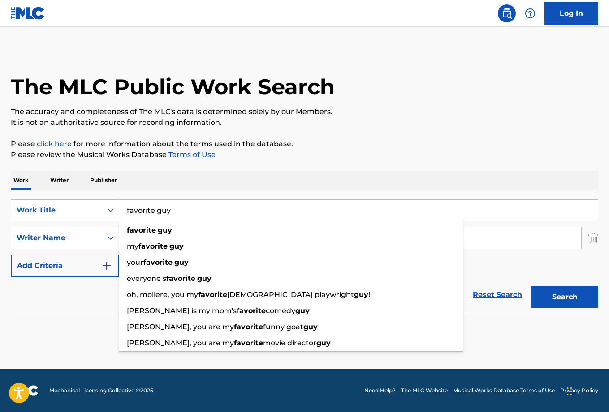
click at [148, 211] on input "favorite guy" at bounding box center [358, 210] width 478 height 21
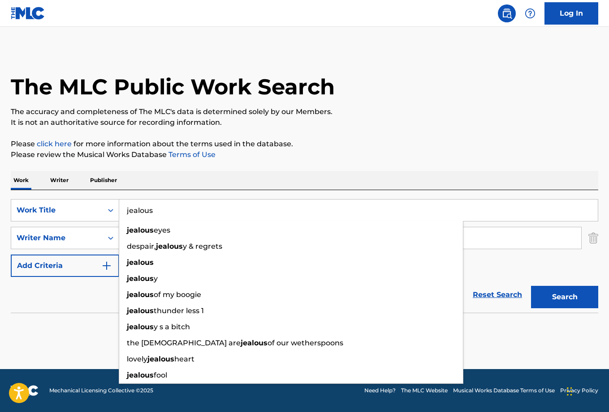
click at [564, 297] on button "Search" at bounding box center [564, 297] width 67 height 22
click at [78, 298] on div "Reset Search Search" at bounding box center [304, 295] width 587 height 36
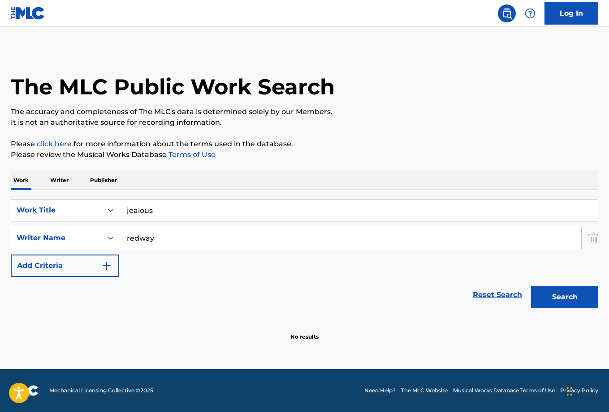
click at [550, 292] on button "Search" at bounding box center [564, 297] width 67 height 22
click at [143, 210] on input "jealous" at bounding box center [358, 210] width 478 height 21
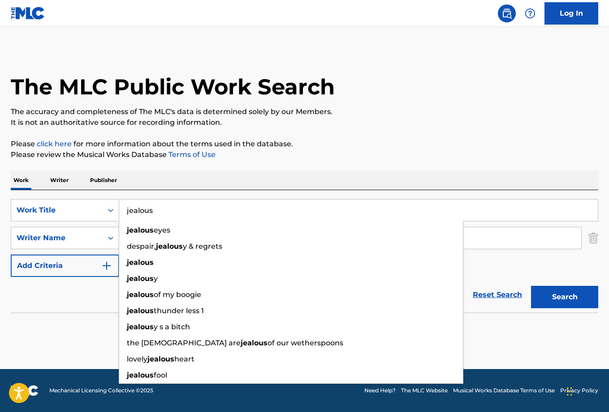
click at [143, 210] on input "jealous" at bounding box center [358, 210] width 478 height 21
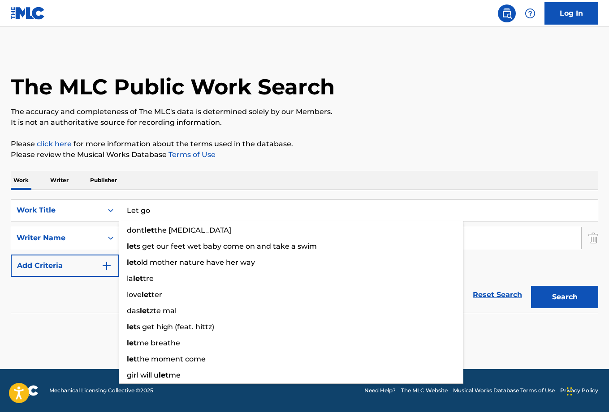
click at [564, 297] on button "Search" at bounding box center [564, 297] width 67 height 22
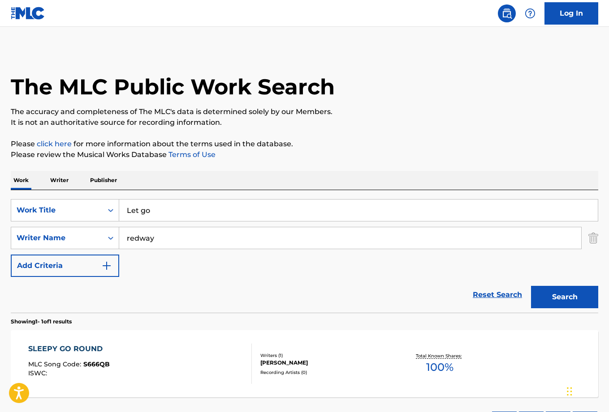
click at [137, 205] on input "Let go" at bounding box center [358, 210] width 478 height 21
type input "m"
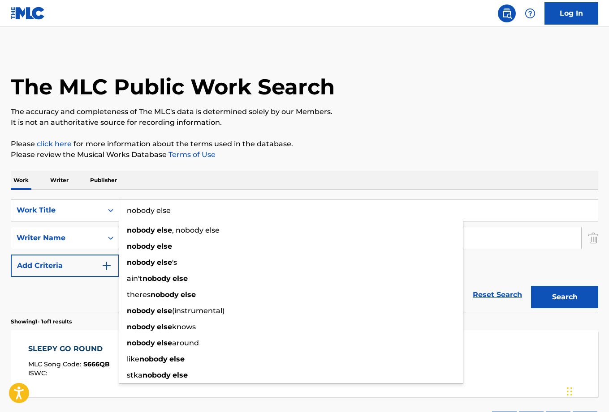
click at [564, 297] on button "Search" at bounding box center [564, 297] width 67 height 22
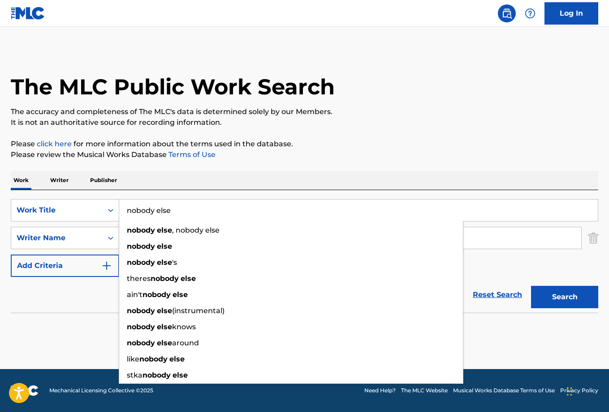
click at [73, 300] on div "Reset Search Search" at bounding box center [304, 295] width 587 height 36
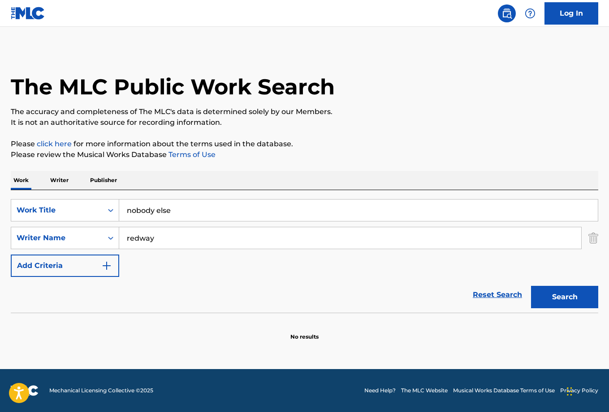
click at [550, 297] on button "Search" at bounding box center [564, 297] width 67 height 22
click at [159, 212] on input "nobody else" at bounding box center [358, 210] width 478 height 21
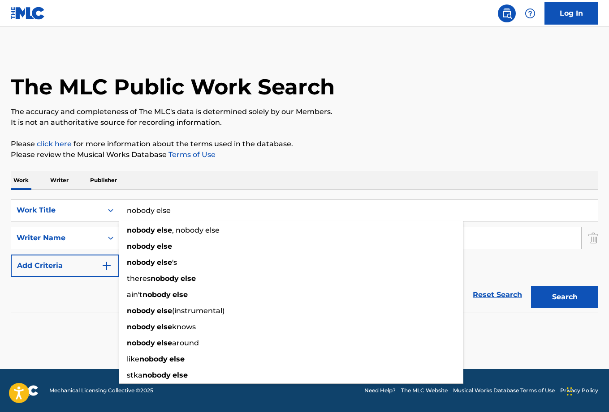
click at [159, 212] on input "nobody else" at bounding box center [358, 210] width 478 height 21
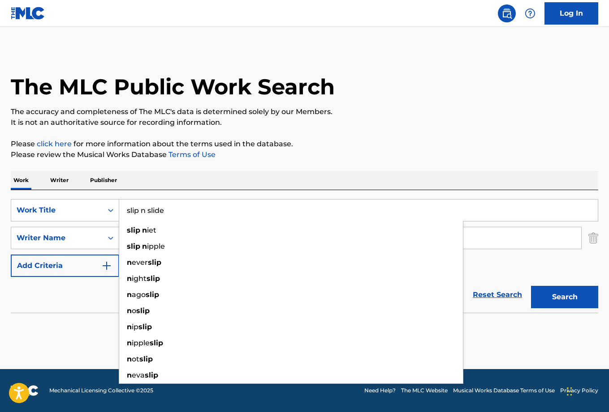
click at [564, 297] on button "Search" at bounding box center [564, 297] width 67 height 22
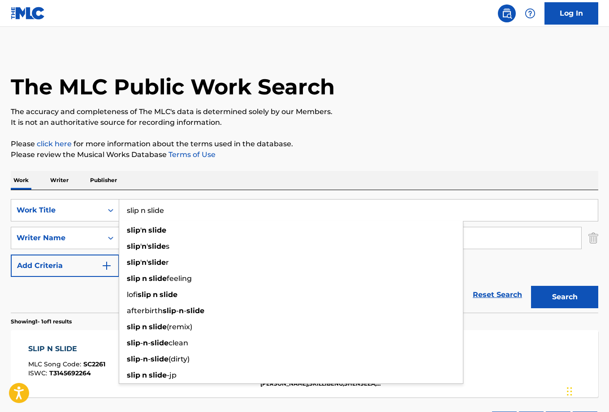
click at [81, 298] on div "Reset Search Search" at bounding box center [304, 295] width 587 height 36
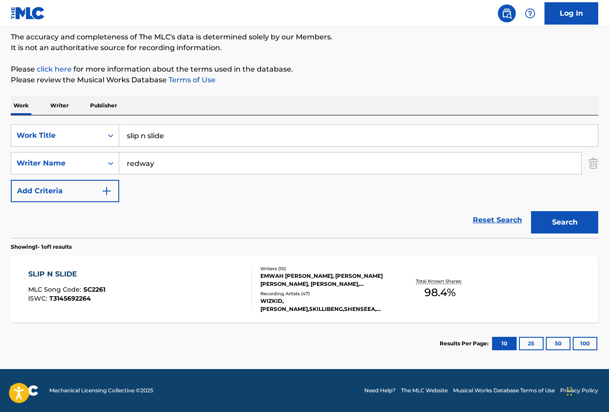
scroll to position [75, 0]
click at [145, 137] on input "slip n slide" at bounding box center [358, 135] width 478 height 21
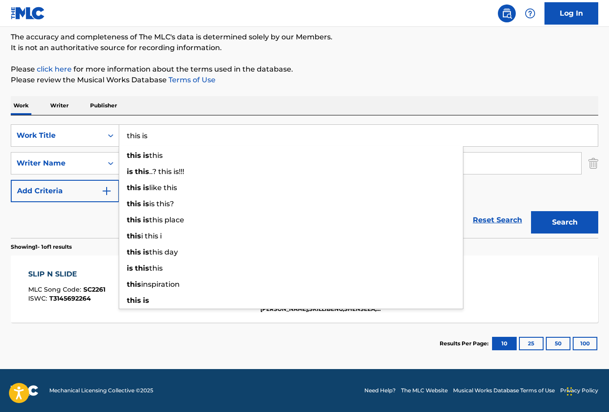
click at [564, 223] on button "Search" at bounding box center [564, 222] width 67 height 22
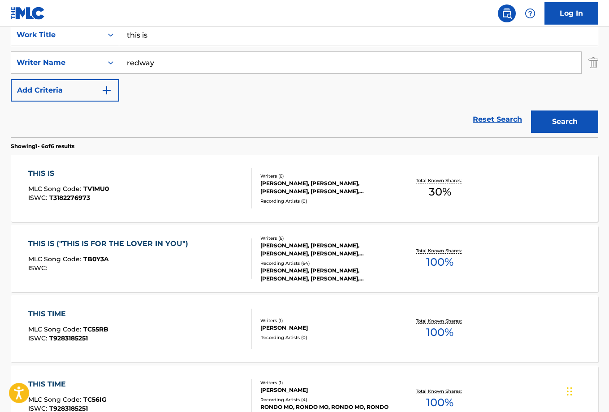
scroll to position [174, 0]
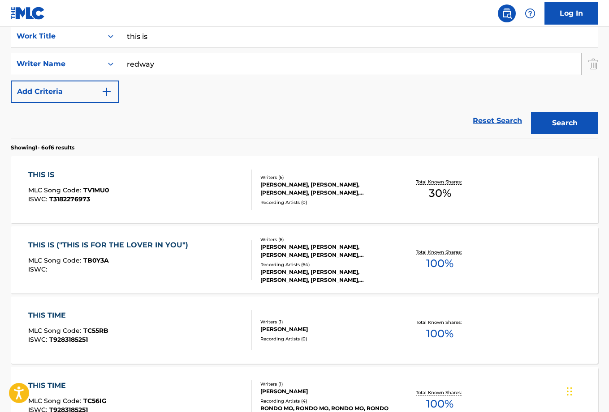
click at [144, 36] on input "this is" at bounding box center [358, 36] width 478 height 21
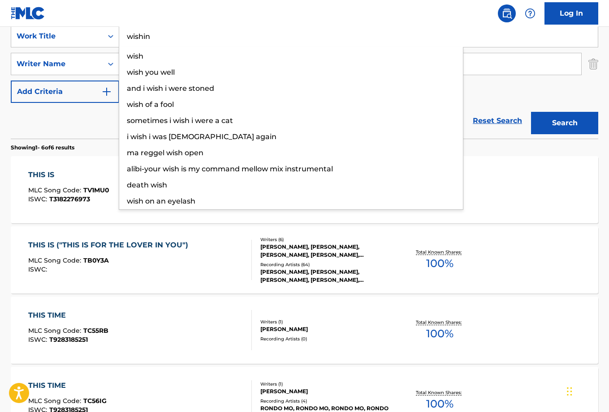
type input "wishin"
click at [564, 123] on button "Search" at bounding box center [564, 123] width 67 height 22
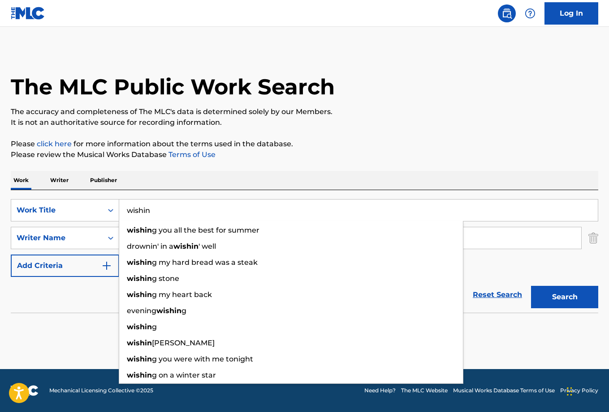
scroll to position [0, 0]
click at [86, 292] on div "Reset Search Search" at bounding box center [304, 295] width 587 height 36
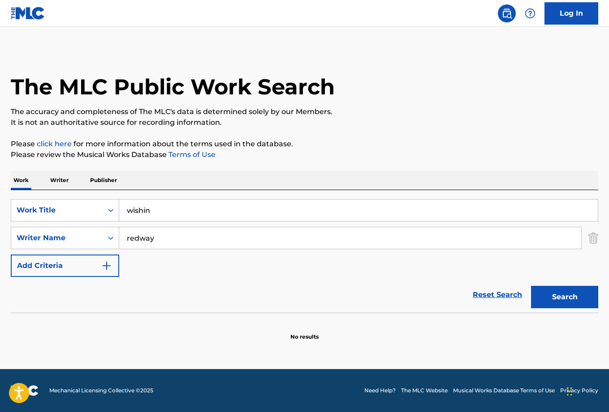
click at [572, 295] on button "Search" at bounding box center [564, 297] width 67 height 22
